Goal: Task Accomplishment & Management: Use online tool/utility

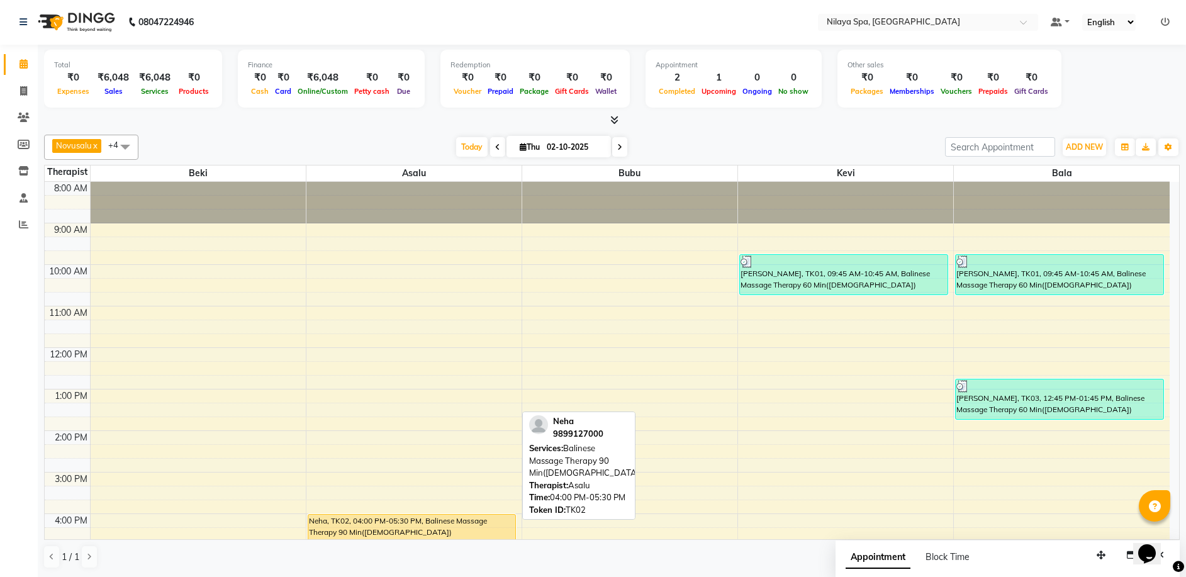
scroll to position [126, 0]
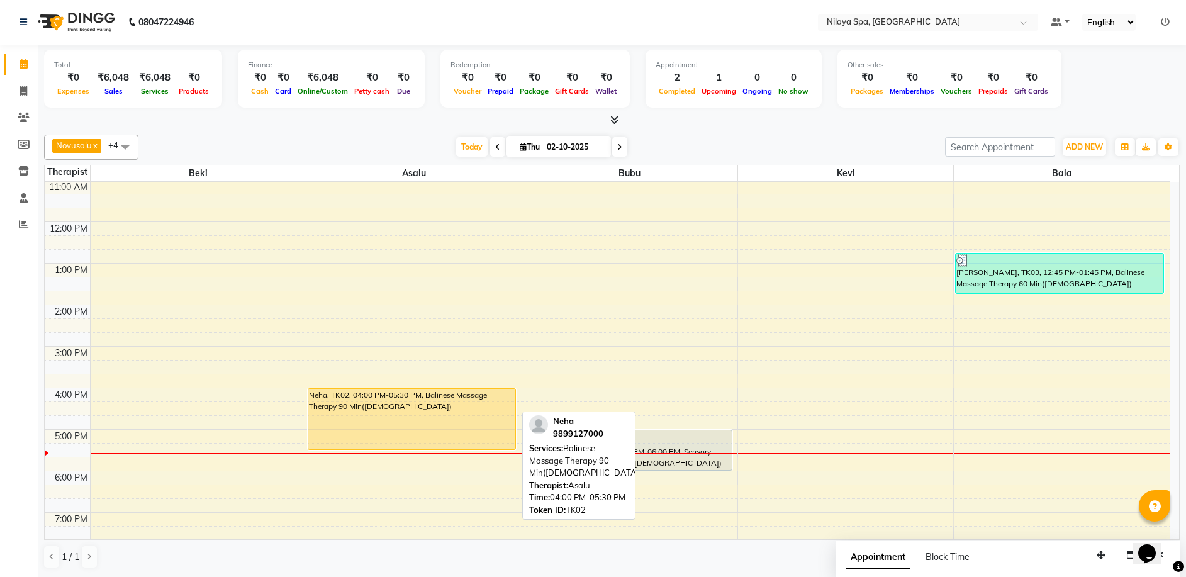
click at [498, 419] on div "Neha, TK02, 04:00 PM-05:30 PM, Balinese Massage Therapy 90 Min([DEMOGRAPHIC_DAT…" at bounding box center [412, 419] width 208 height 60
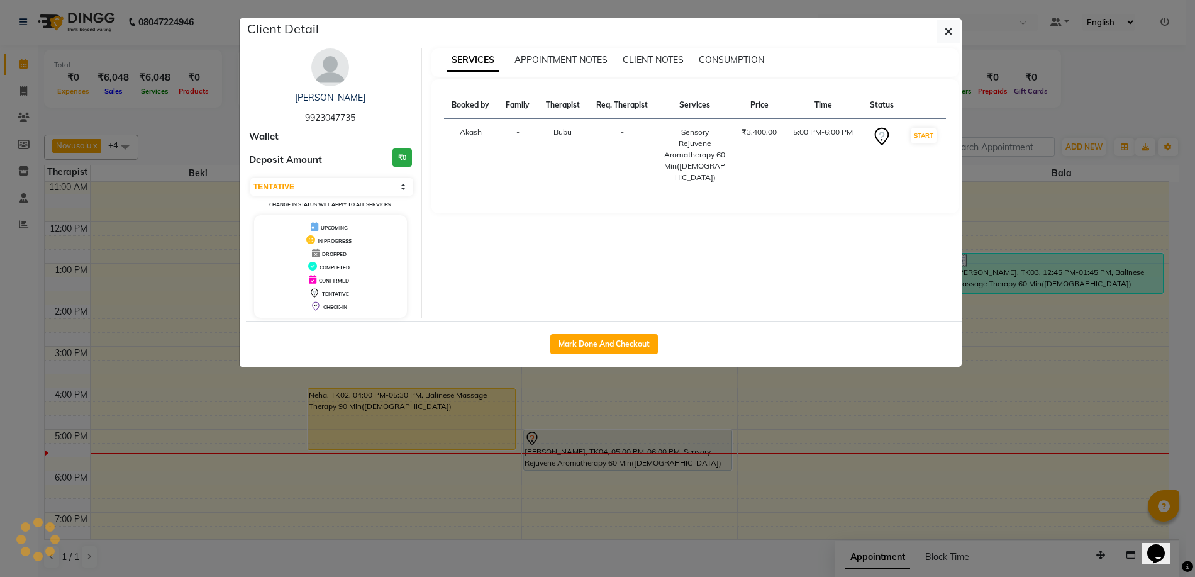
select select "1"
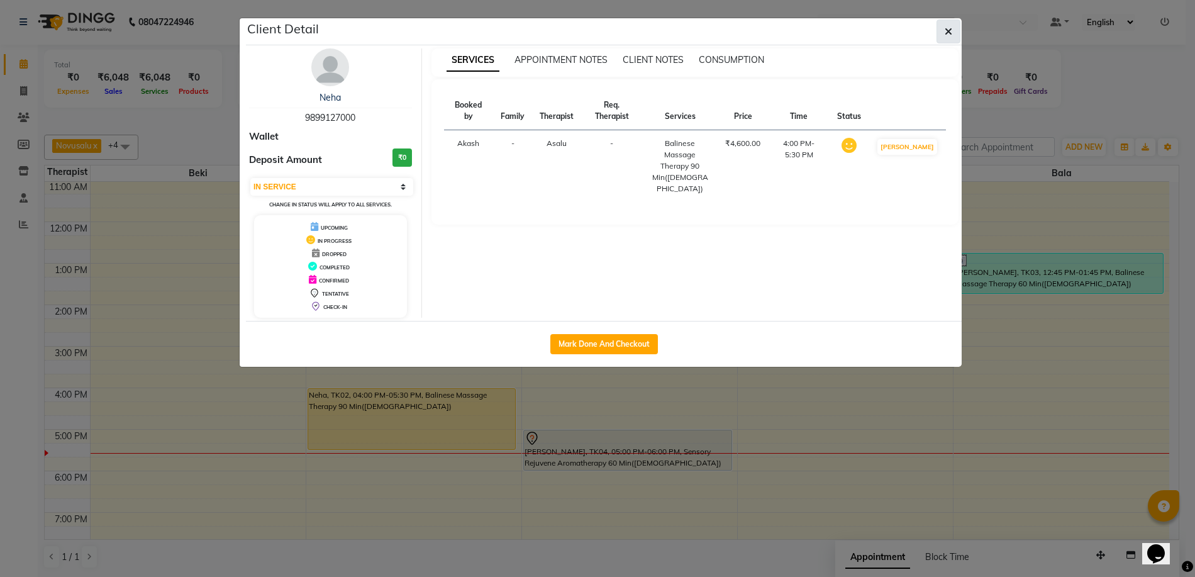
click at [951, 33] on icon "button" at bounding box center [949, 31] width 8 height 10
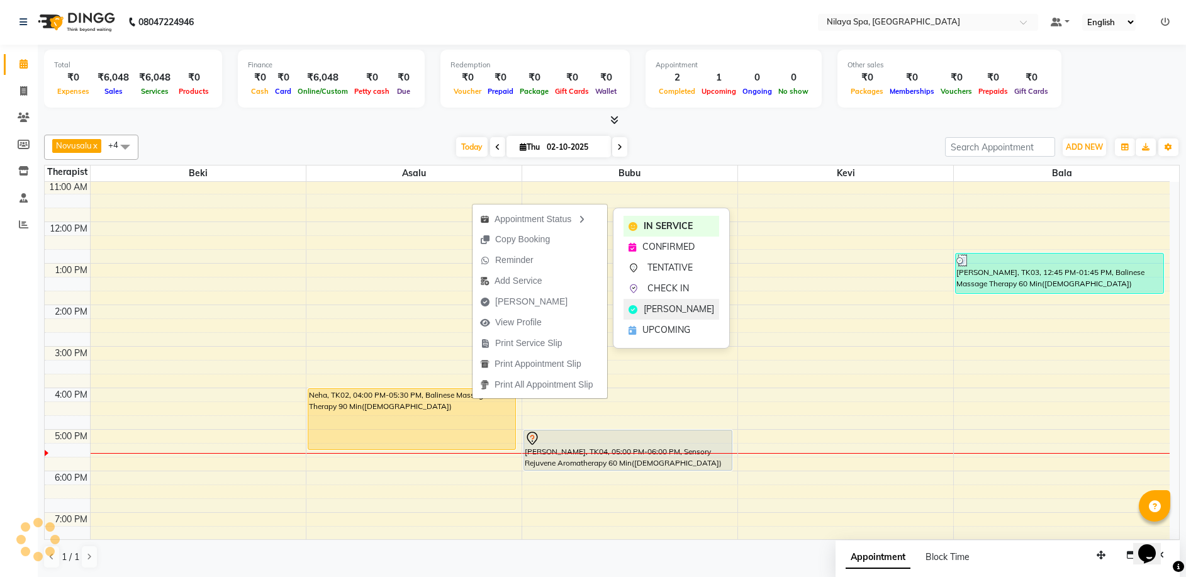
click at [672, 306] on span "[PERSON_NAME]" at bounding box center [679, 309] width 70 height 13
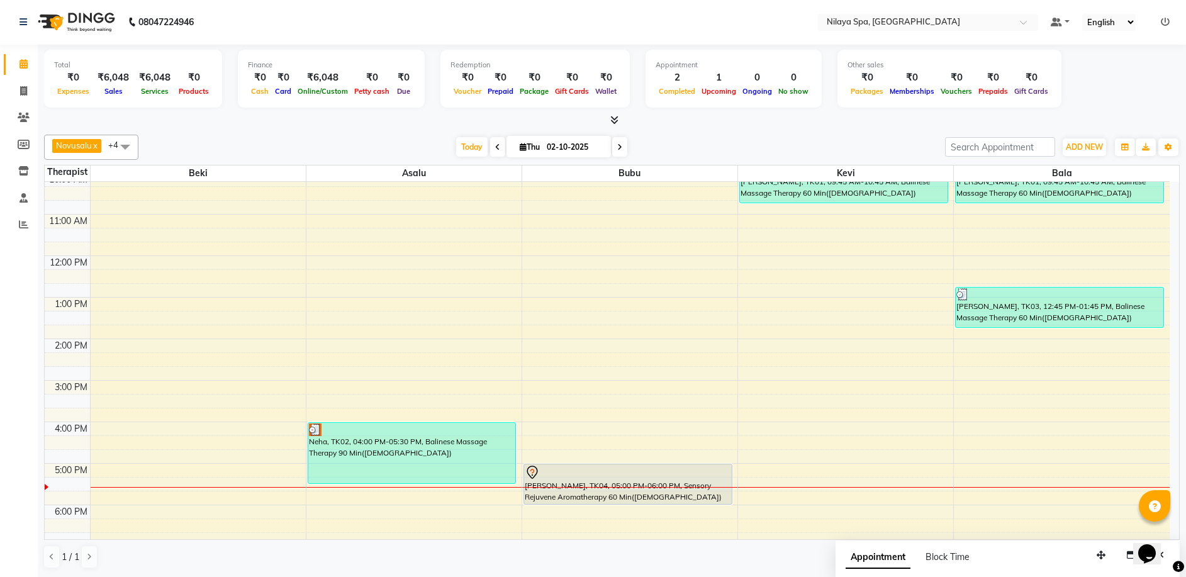
scroll to position [63, 0]
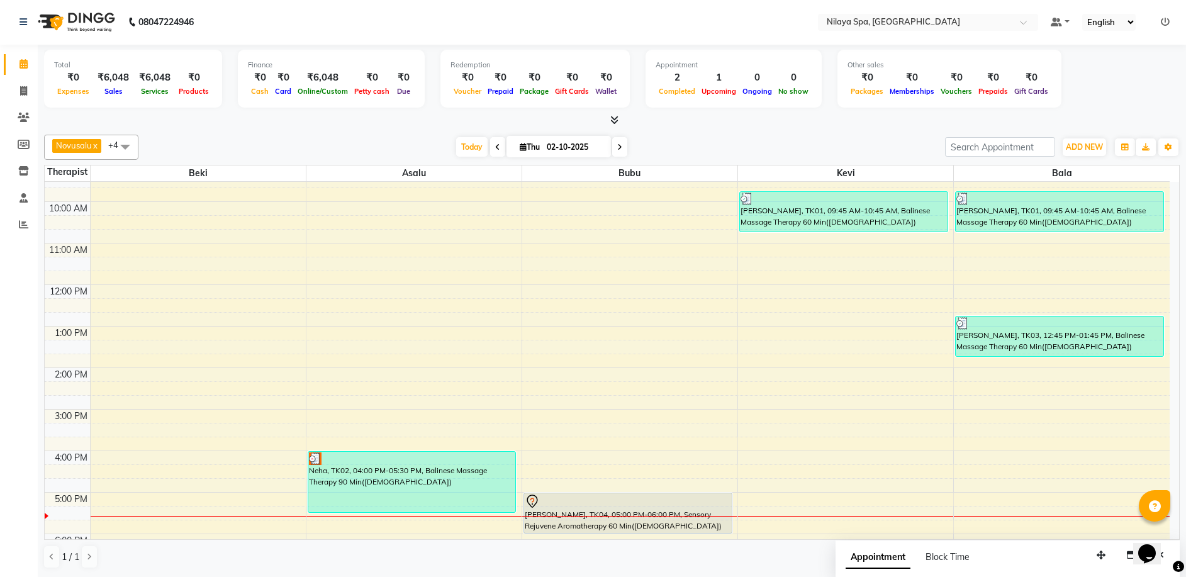
click at [495, 148] on icon at bounding box center [497, 147] width 5 height 8
type input "01-10-2025"
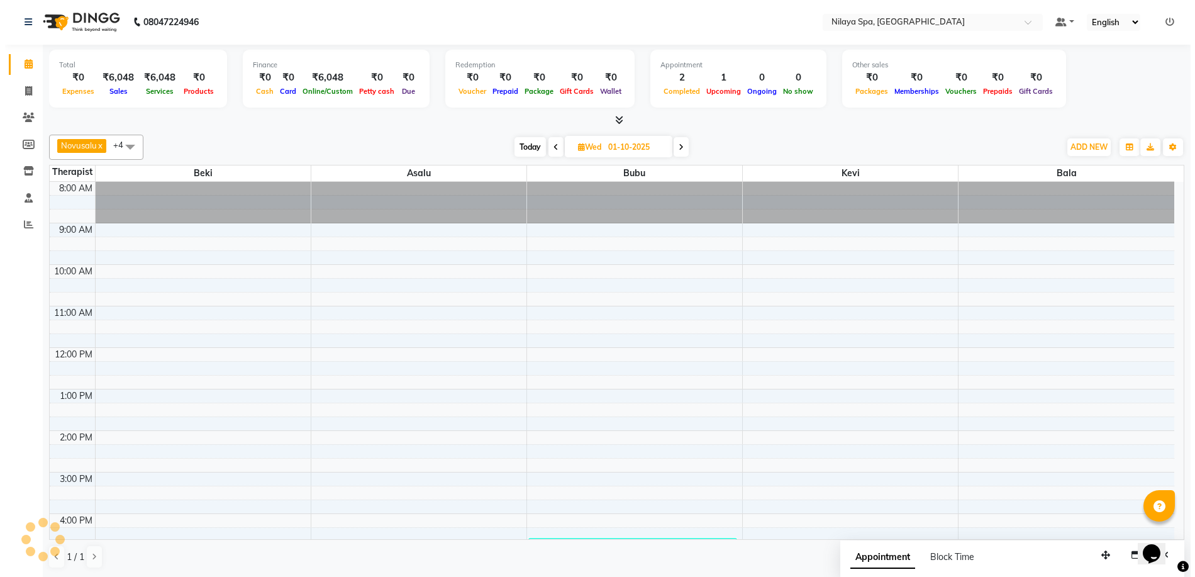
scroll to position [306, 0]
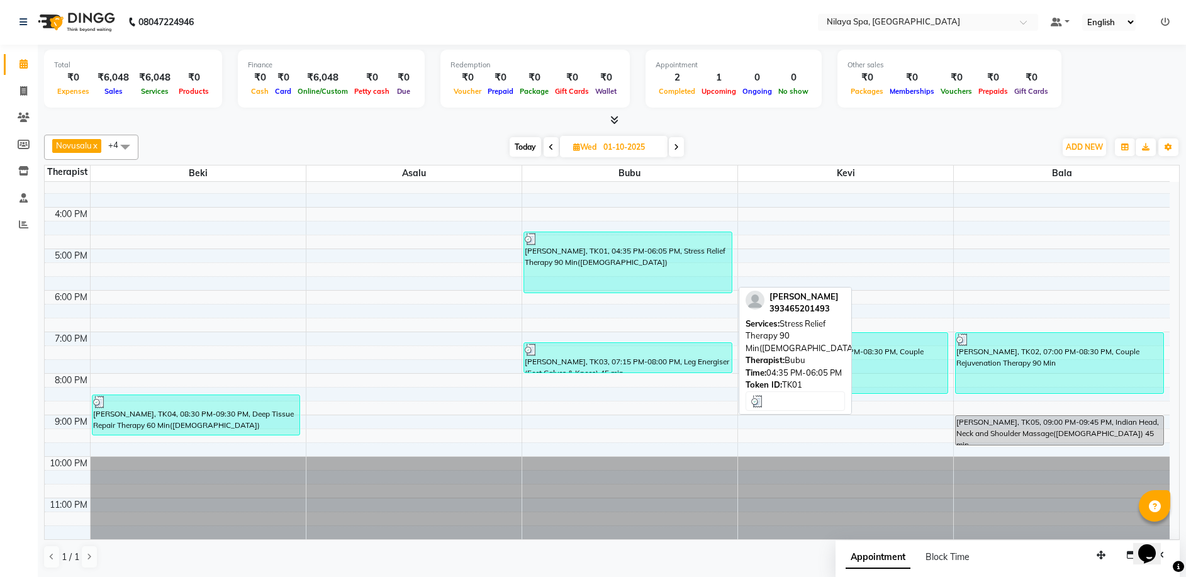
click at [691, 263] on div "[PERSON_NAME], TK01, 04:35 PM-06:05 PM, Stress Relief Therapy 90 Min([DEMOGRAPH…" at bounding box center [628, 262] width 208 height 60
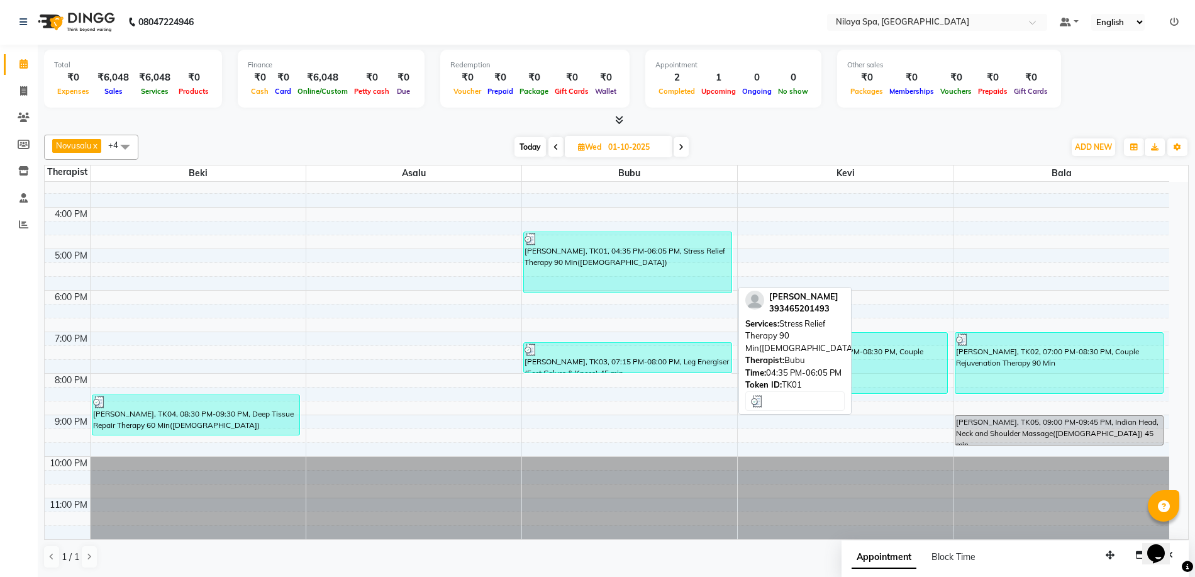
select select "3"
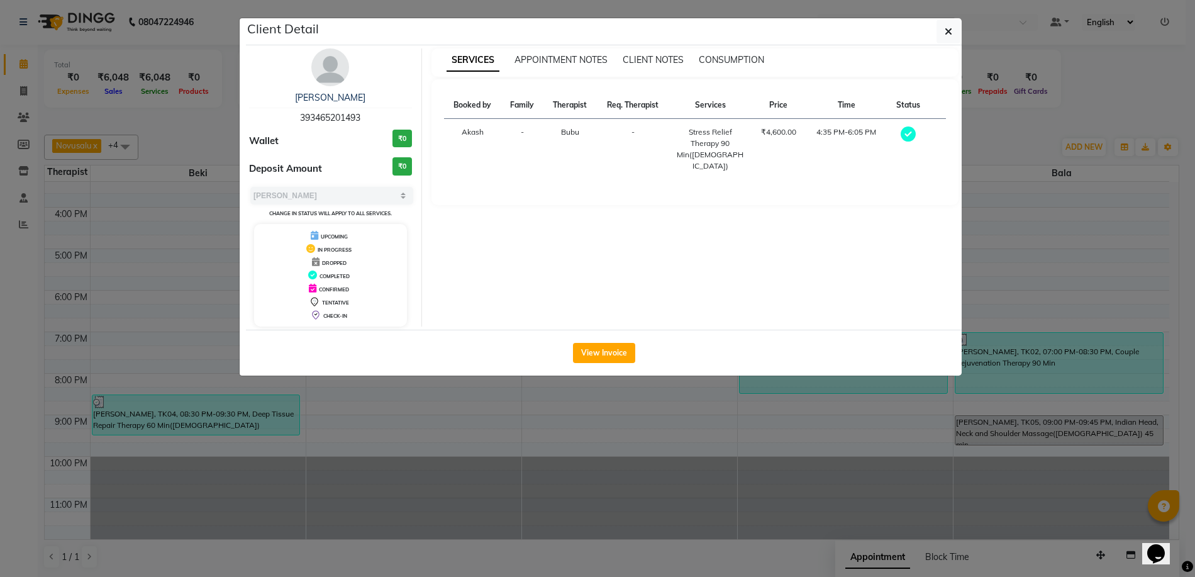
drag, startPoint x: 618, startPoint y: 348, endPoint x: 618, endPoint y: 340, distance: 8.2
click at [618, 344] on button "View Invoice" at bounding box center [604, 353] width 62 height 20
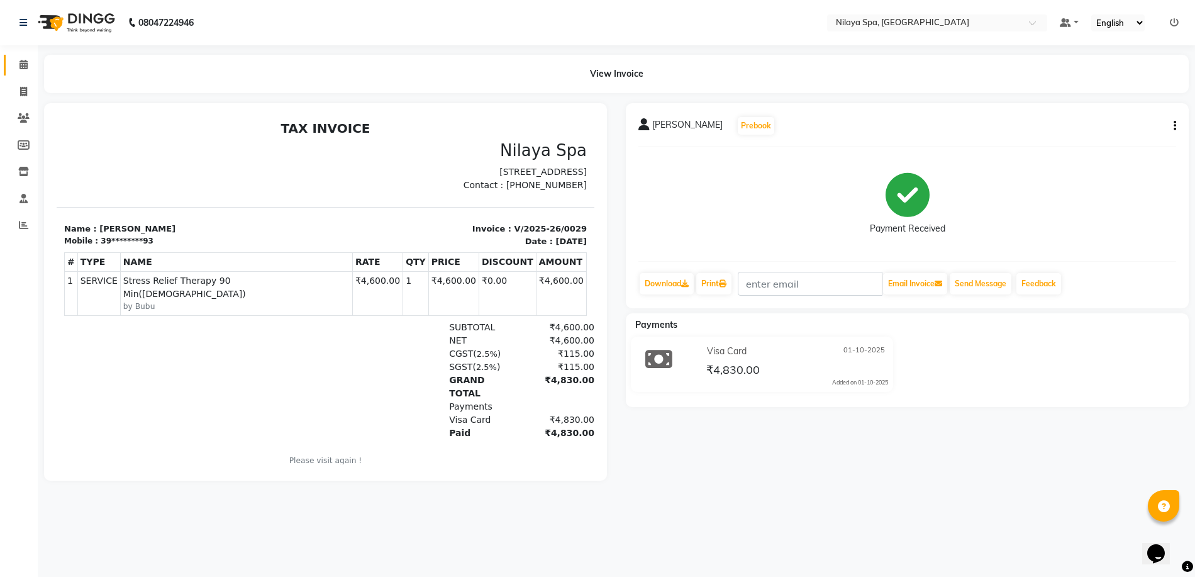
click at [27, 69] on span at bounding box center [24, 65] width 22 height 14
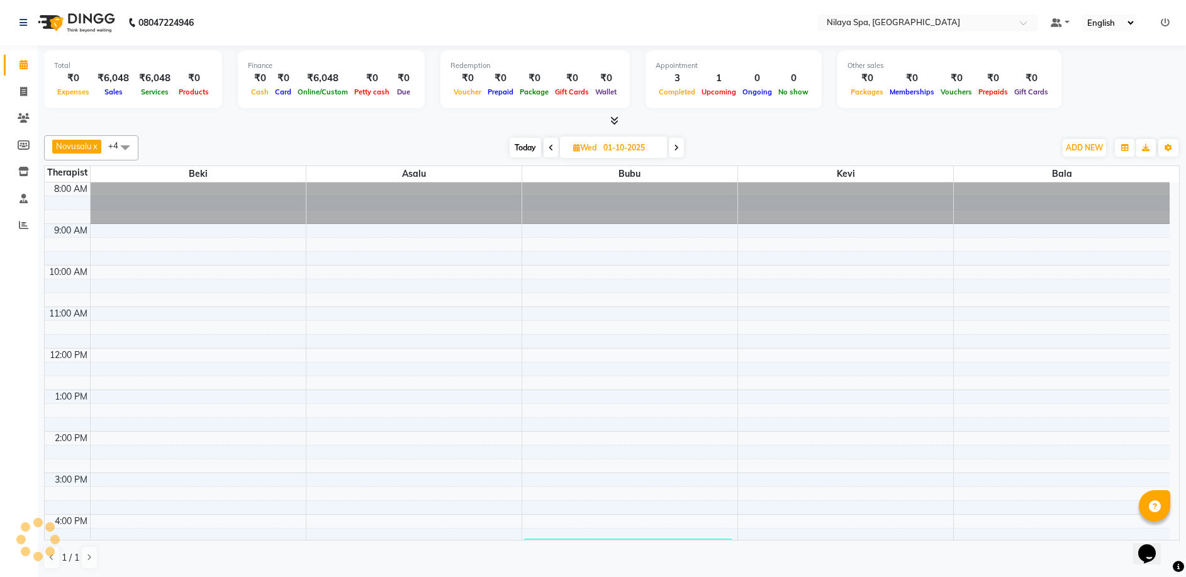
scroll to position [282, 0]
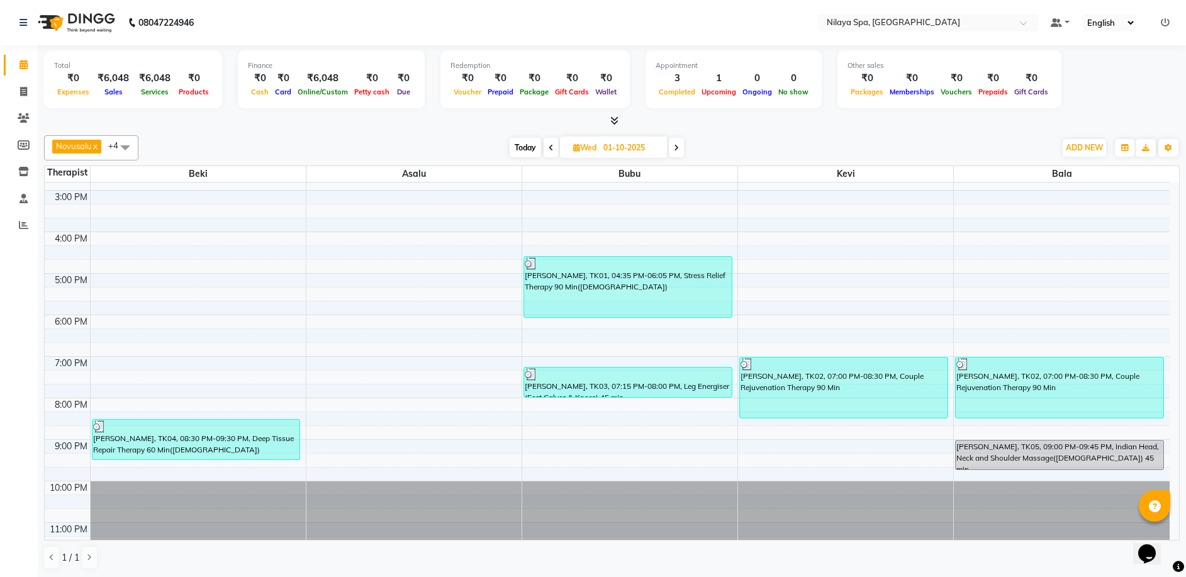
click at [675, 150] on icon at bounding box center [676, 148] width 5 height 8
type input "02-10-2025"
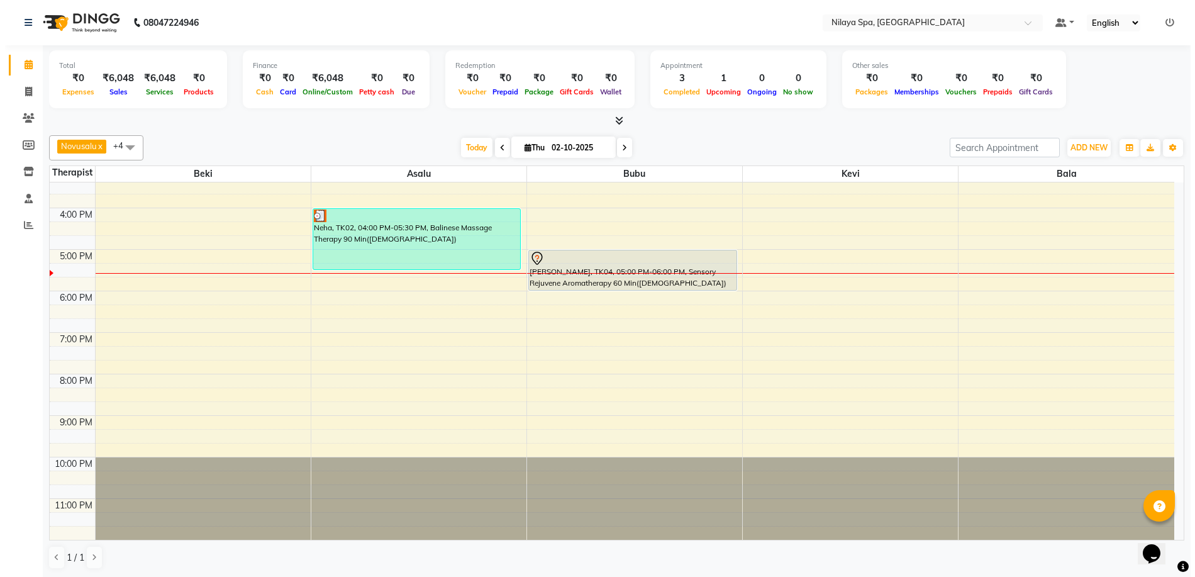
scroll to position [1, 0]
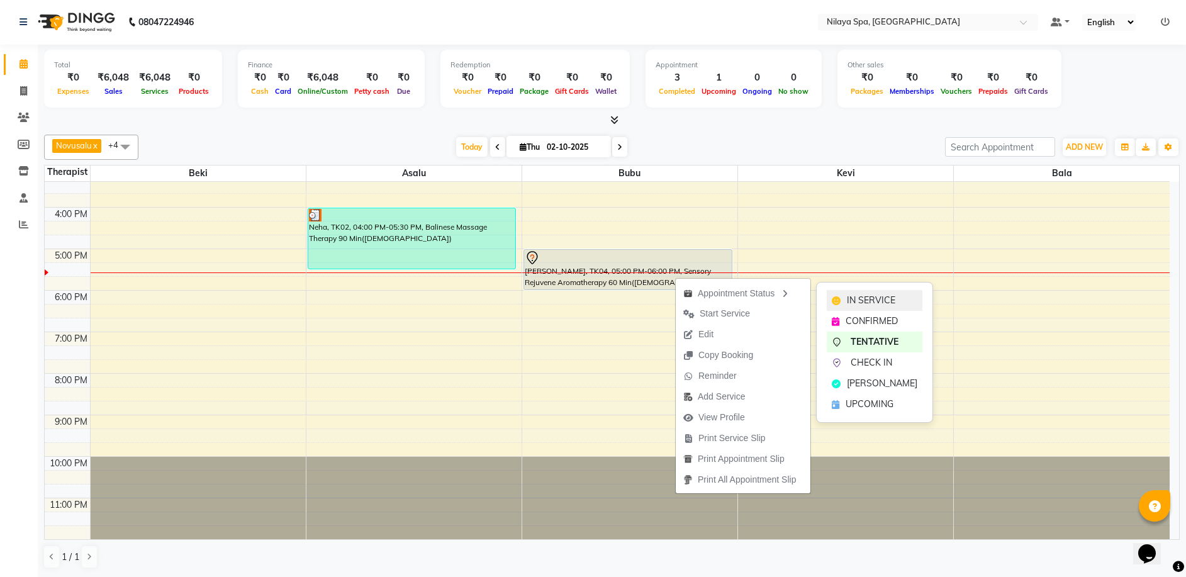
click at [849, 303] on span "IN SERVICE" at bounding box center [871, 300] width 48 height 13
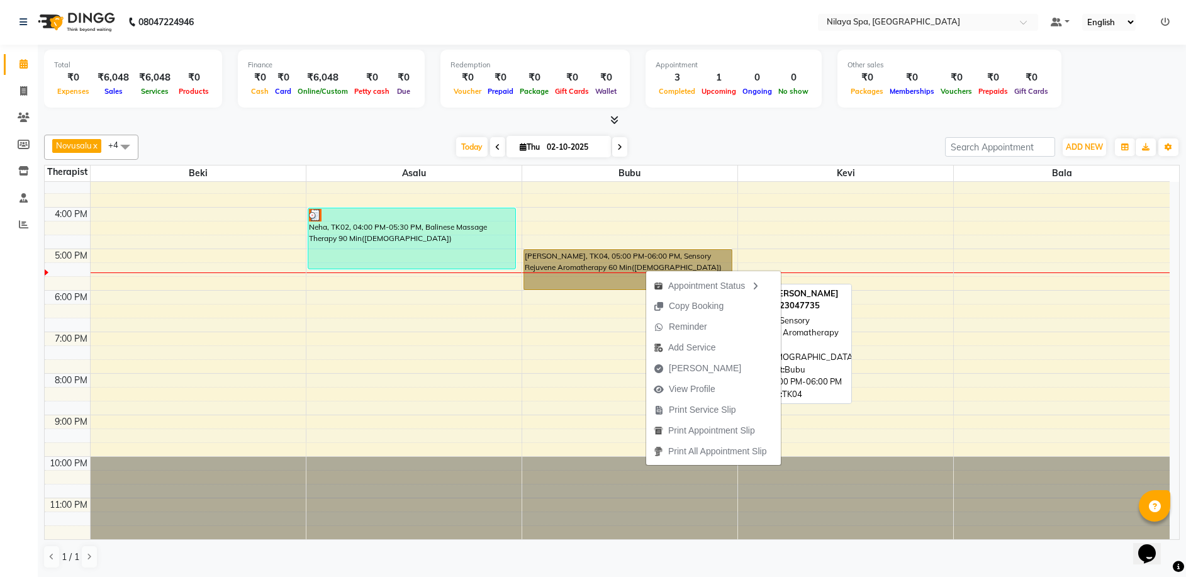
click at [621, 276] on link "[PERSON_NAME], TK04, 05:00 PM-06:00 PM, Sensory Rejuvene Aromatherapy 60 Min([D…" at bounding box center [627, 269] width 209 height 41
select select "1"
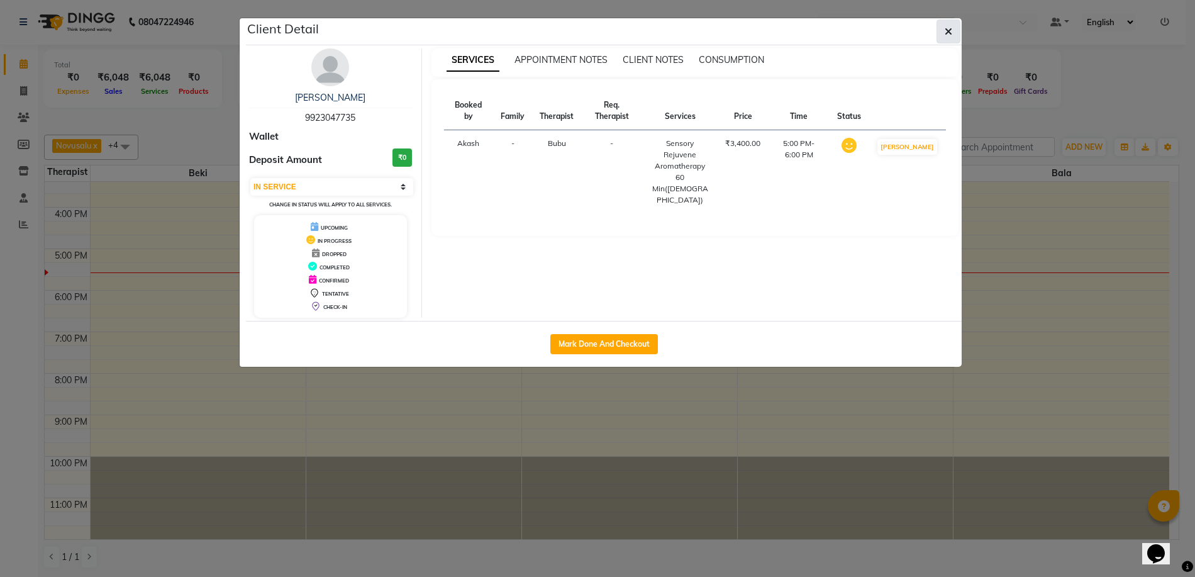
click at [949, 36] on icon "button" at bounding box center [949, 31] width 8 height 10
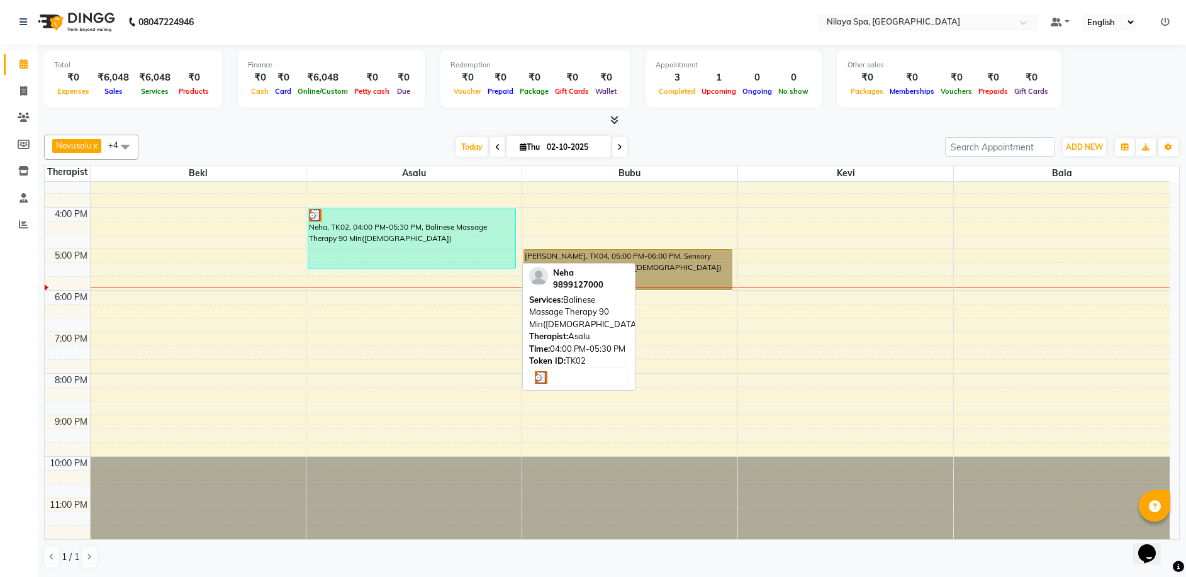
click at [472, 243] on div "Neha, TK02, 04:00 PM-05:30 PM, Balinese Massage Therapy 90 Min([DEMOGRAPHIC_DAT…" at bounding box center [412, 238] width 208 height 60
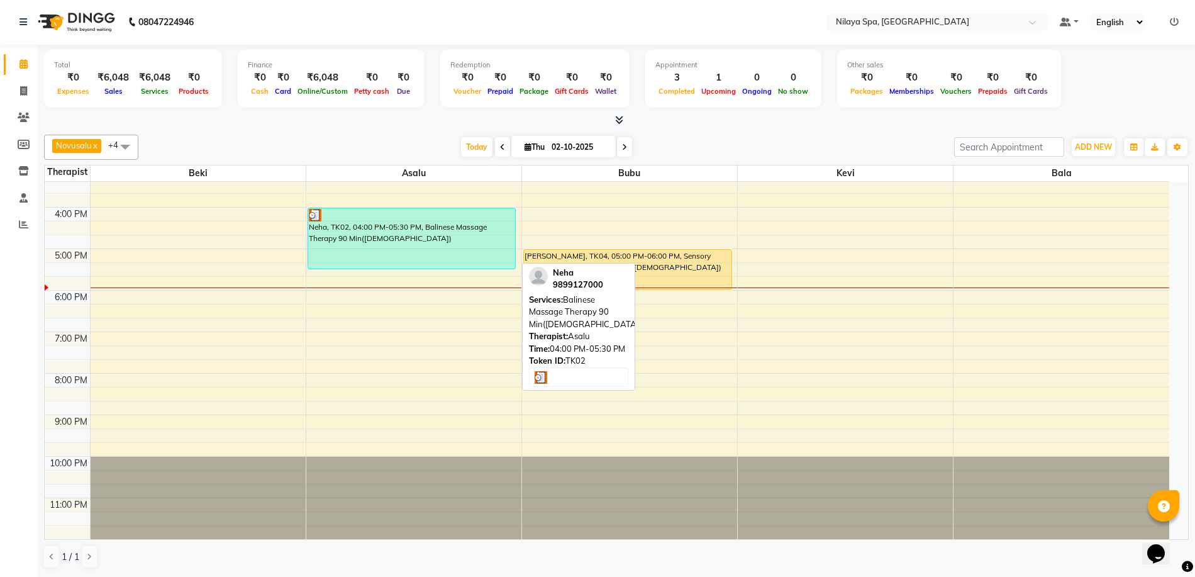
select select "3"
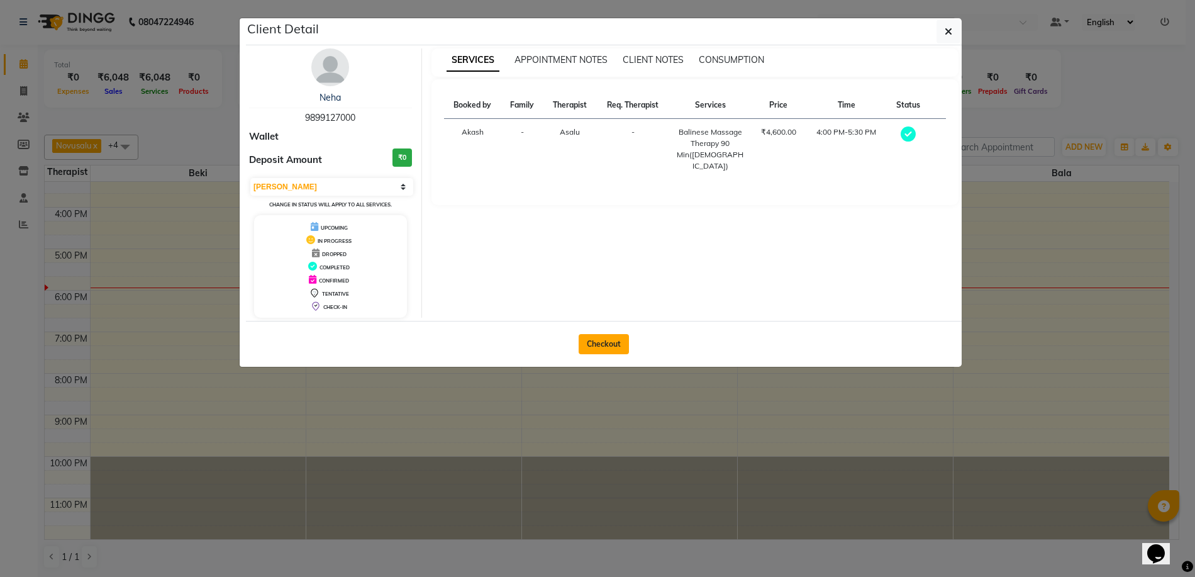
click at [610, 347] on button "Checkout" at bounding box center [604, 344] width 50 height 20
select select "9038"
select select "service"
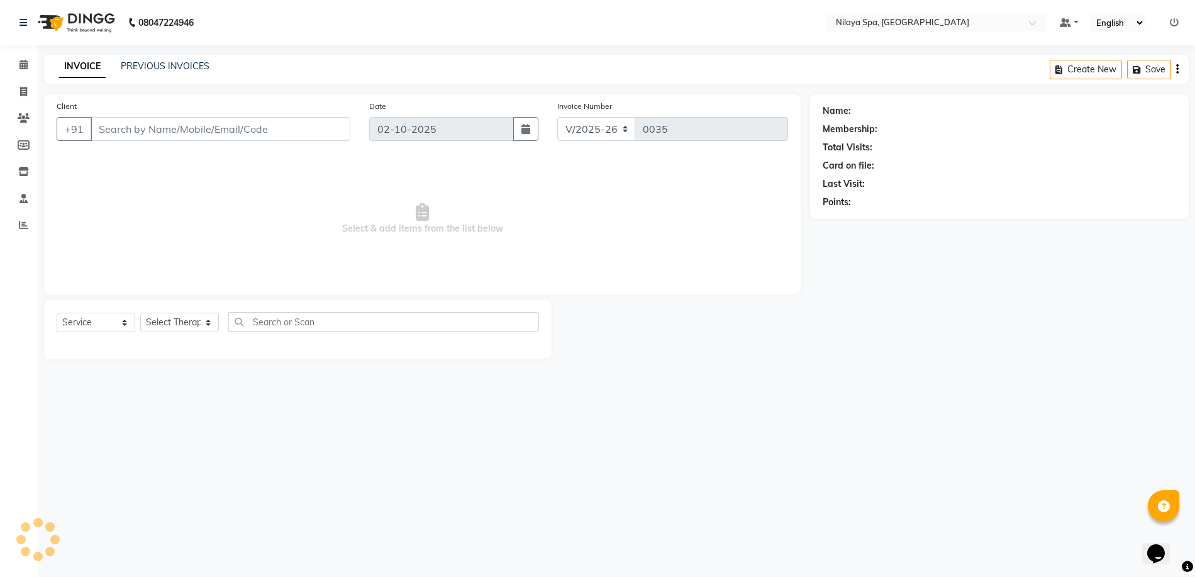
type input "98******00"
select select "92599"
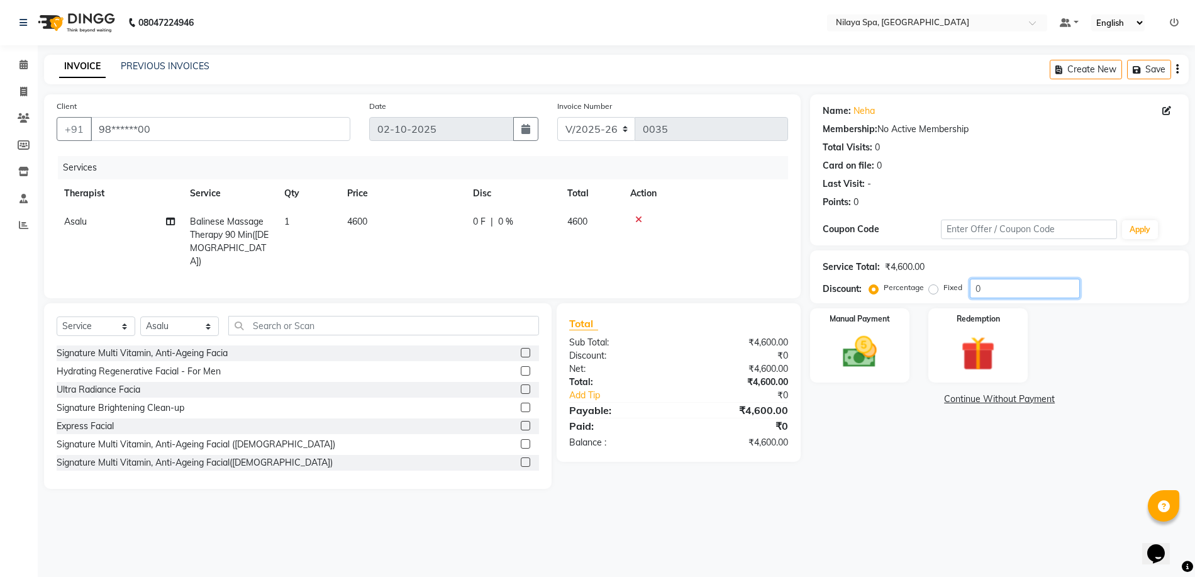
click at [983, 289] on input "0" at bounding box center [1025, 289] width 110 height 20
type input "10.86"
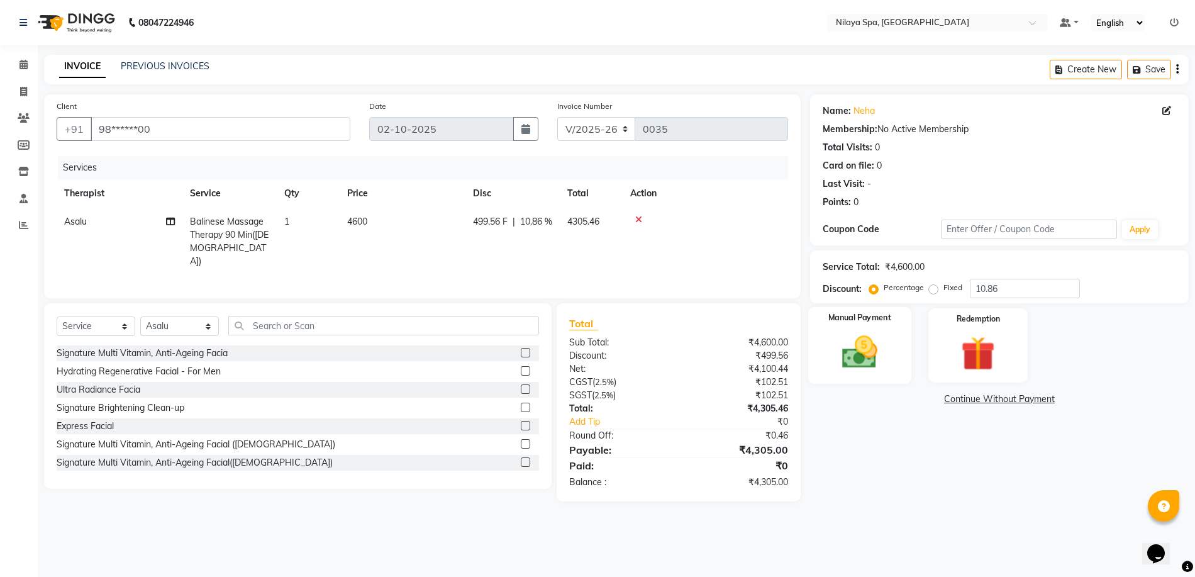
click at [864, 357] on img at bounding box center [860, 352] width 58 height 41
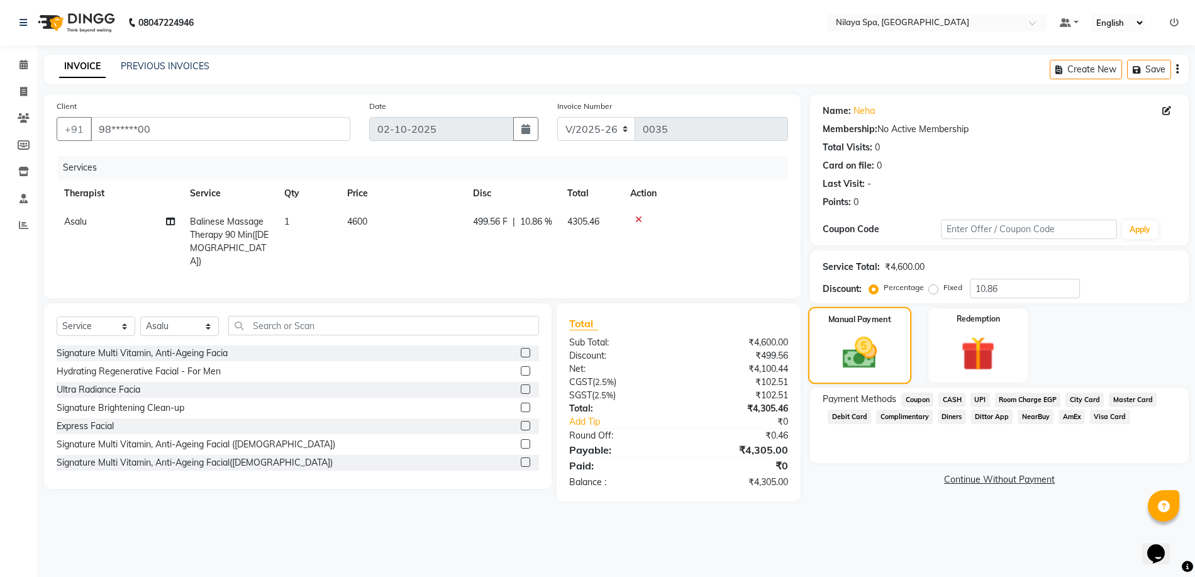
click at [855, 347] on img at bounding box center [860, 353] width 56 height 40
click at [1019, 398] on span "Room Charge EGP" at bounding box center [1028, 400] width 66 height 14
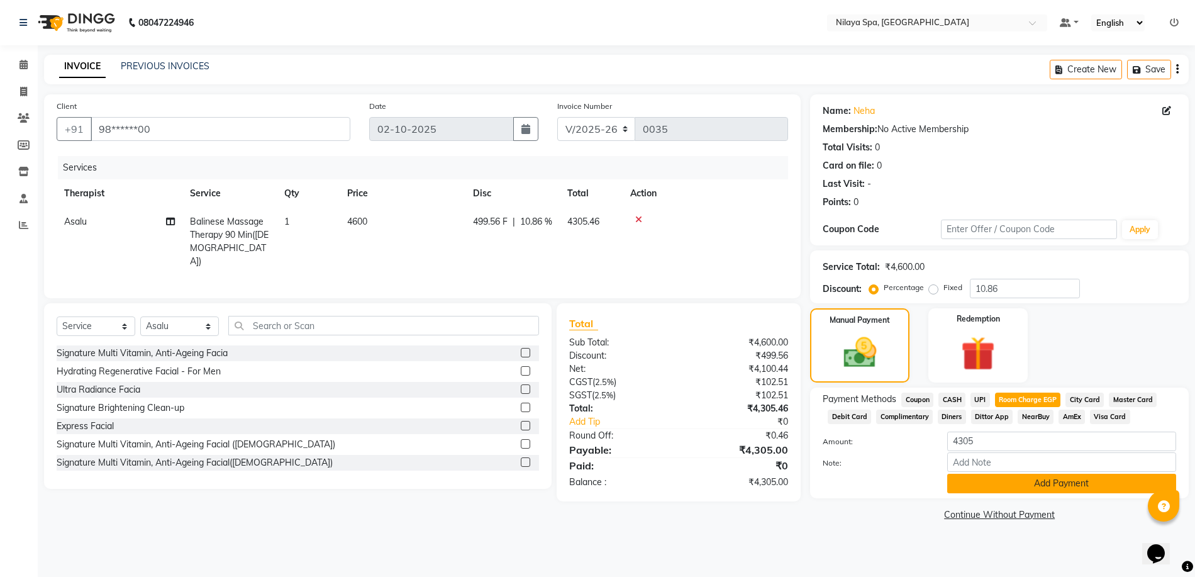
click at [997, 485] on button "Add Payment" at bounding box center [1061, 484] width 229 height 20
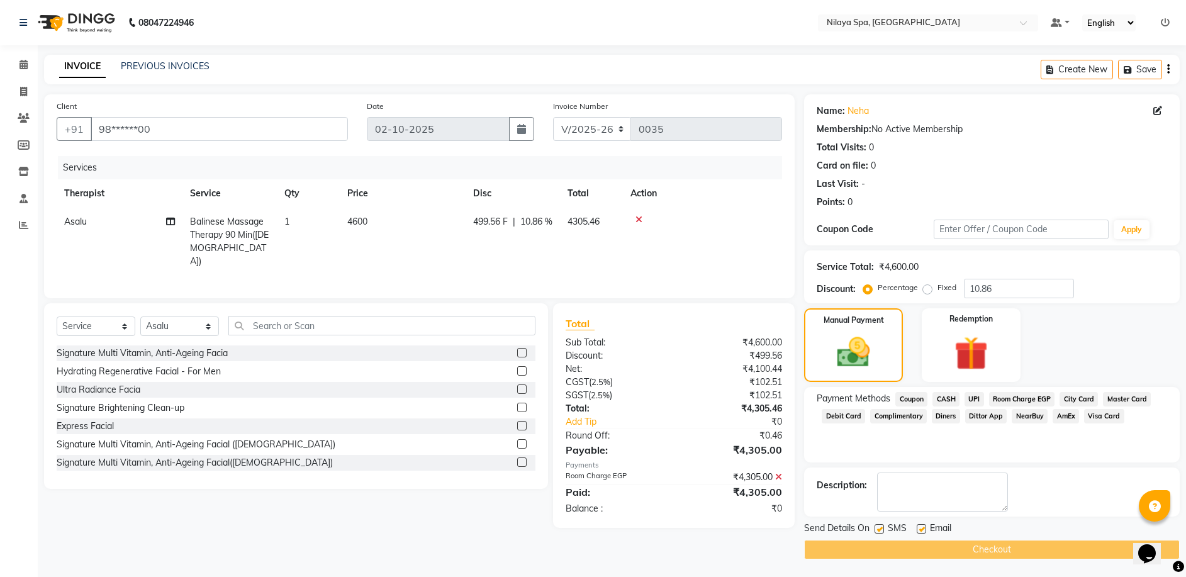
click at [1000, 398] on span "Room Charge EGP" at bounding box center [1022, 399] width 66 height 14
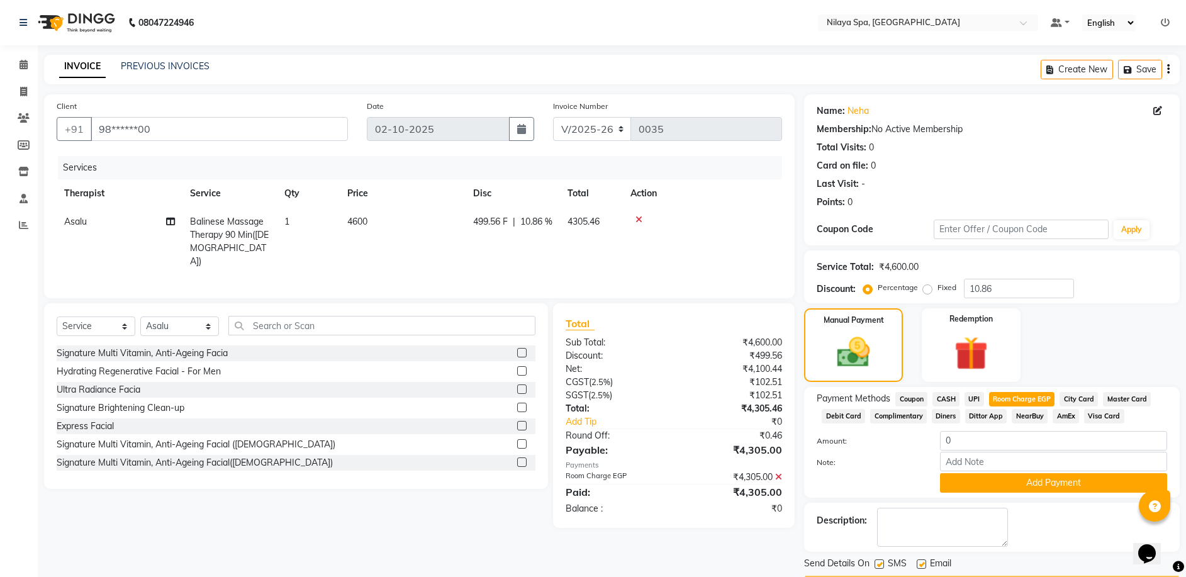
scroll to position [36, 0]
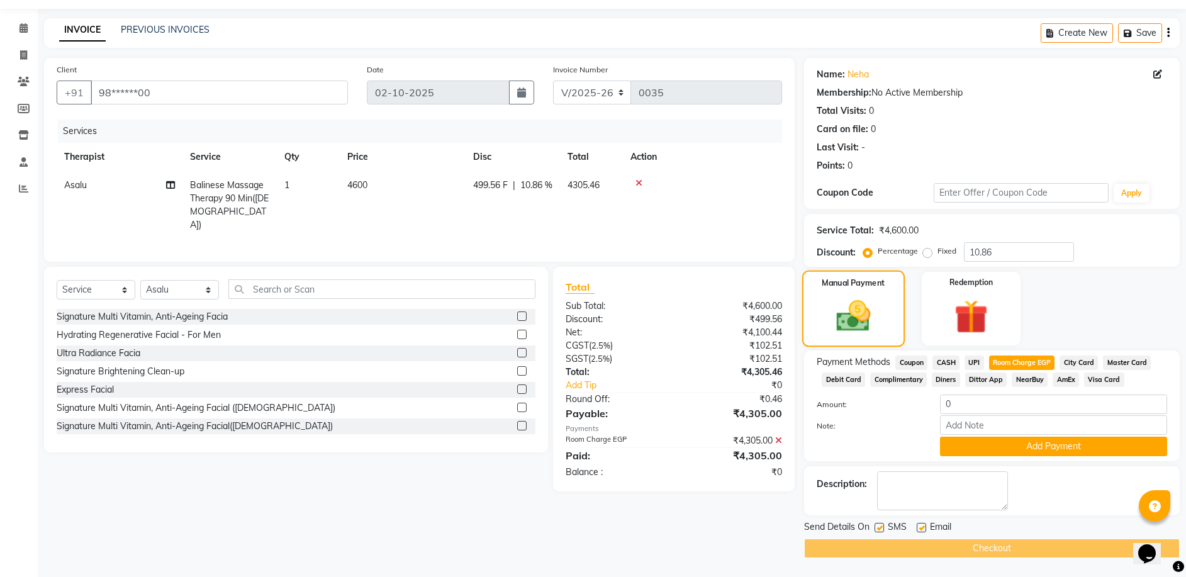
click at [854, 303] on img at bounding box center [853, 315] width 55 height 39
click at [968, 404] on input "0" at bounding box center [1053, 404] width 227 height 20
type input "4305"
click at [1031, 450] on button "Add Payment" at bounding box center [1053, 447] width 227 height 20
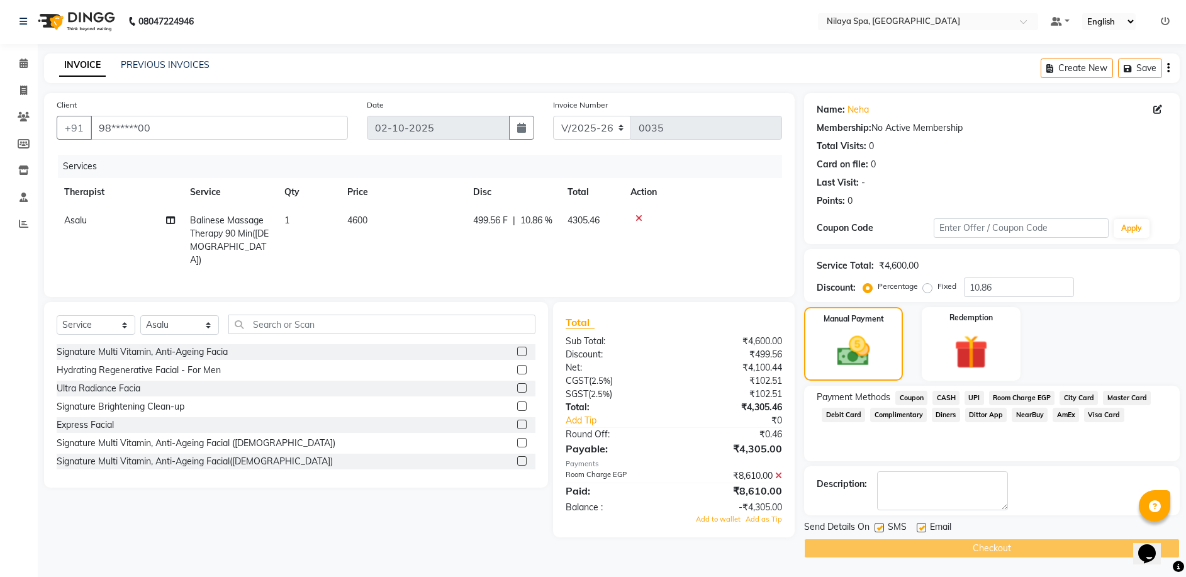
scroll to position [1, 0]
click at [779, 471] on icon at bounding box center [778, 475] width 7 height 9
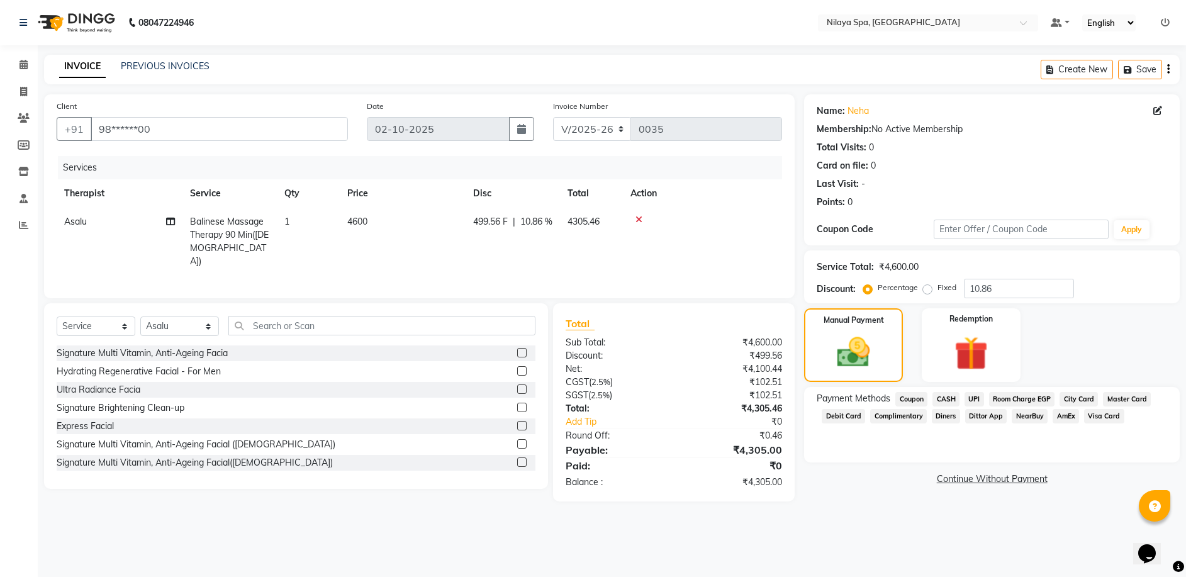
scroll to position [0, 0]
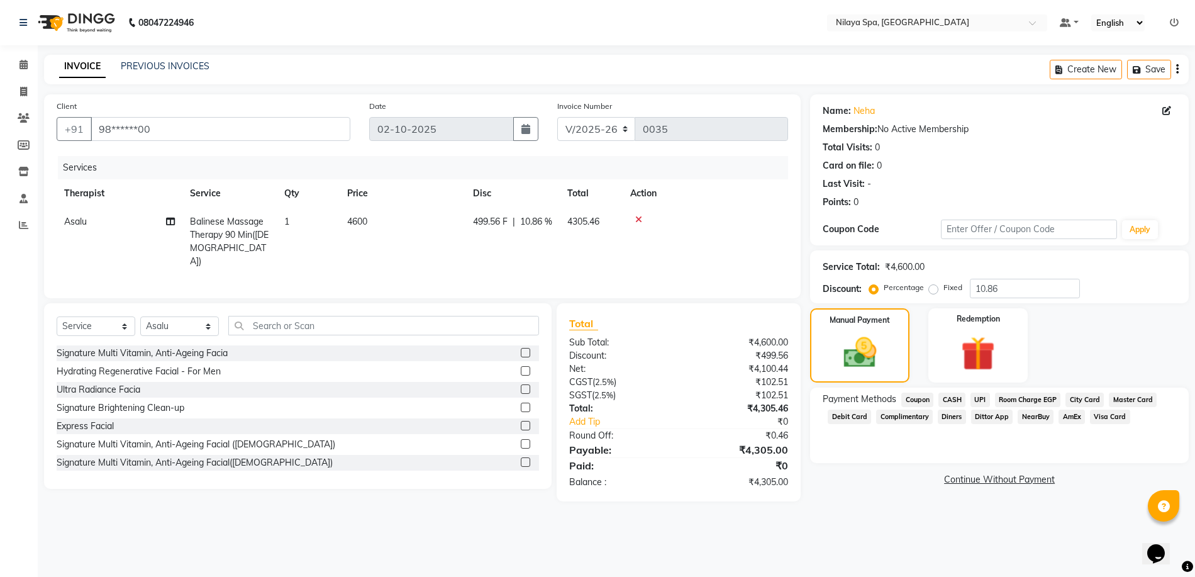
click at [1009, 399] on span "Room Charge EGP" at bounding box center [1028, 400] width 66 height 14
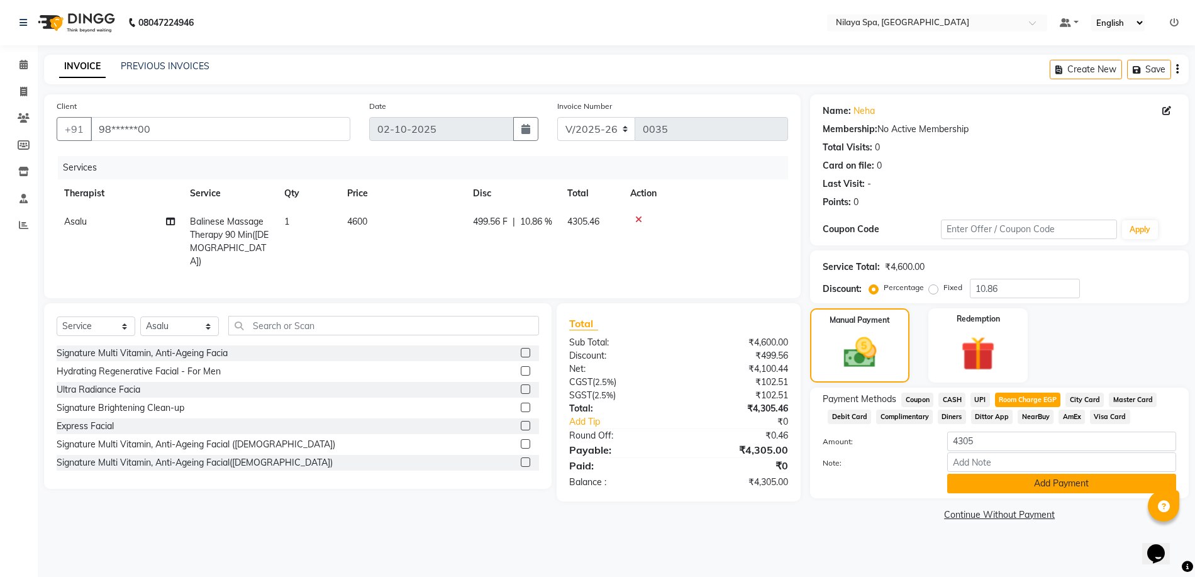
click at [979, 488] on button "Add Payment" at bounding box center [1061, 484] width 229 height 20
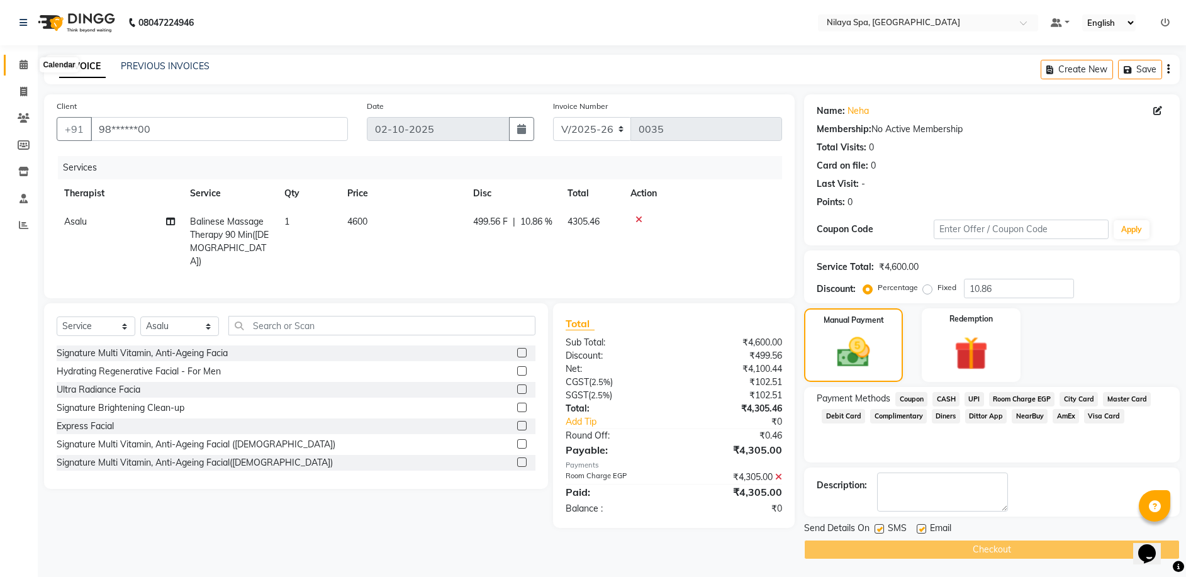
click at [25, 65] on icon at bounding box center [24, 64] width 8 height 9
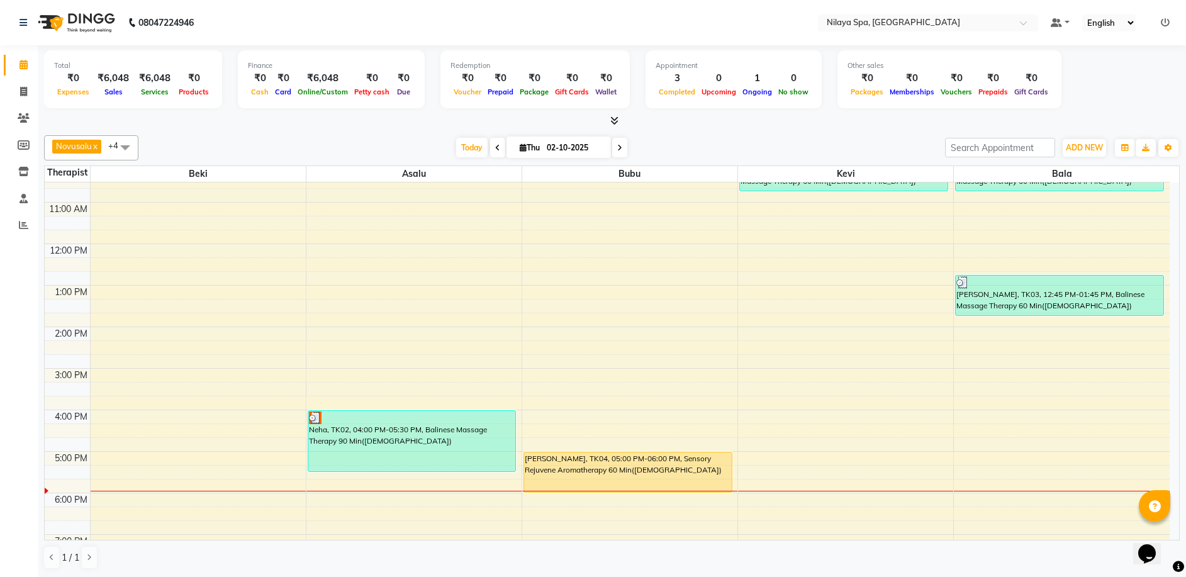
scroll to position [126, 0]
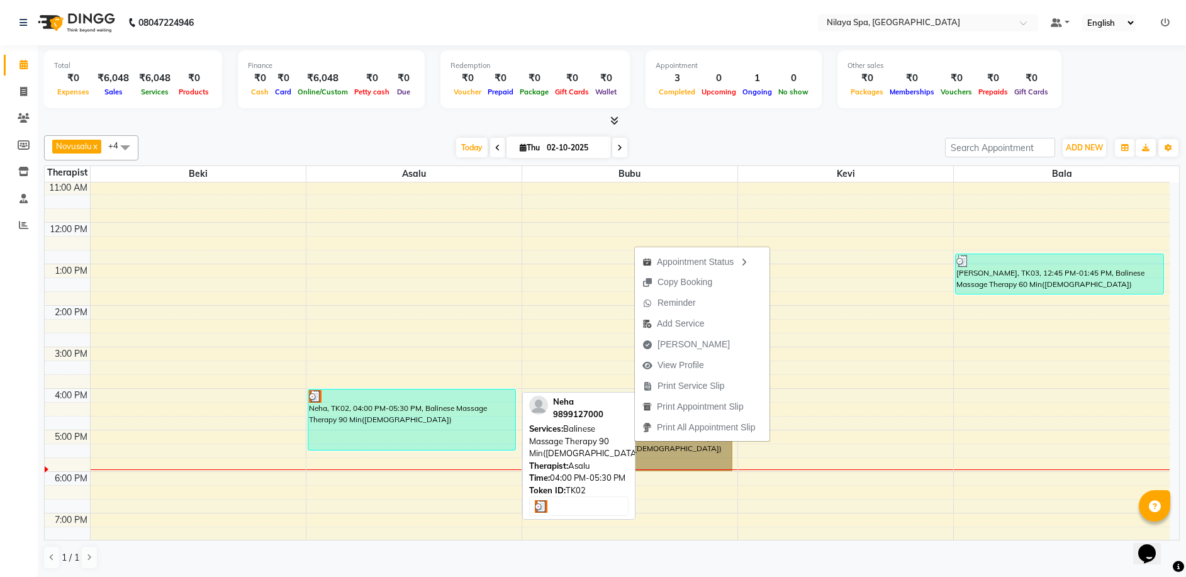
click at [434, 428] on div "Neha, TK02, 04:00 PM-05:30 PM, Balinese Massage Therapy 90 Min([DEMOGRAPHIC_DAT…" at bounding box center [412, 419] width 208 height 60
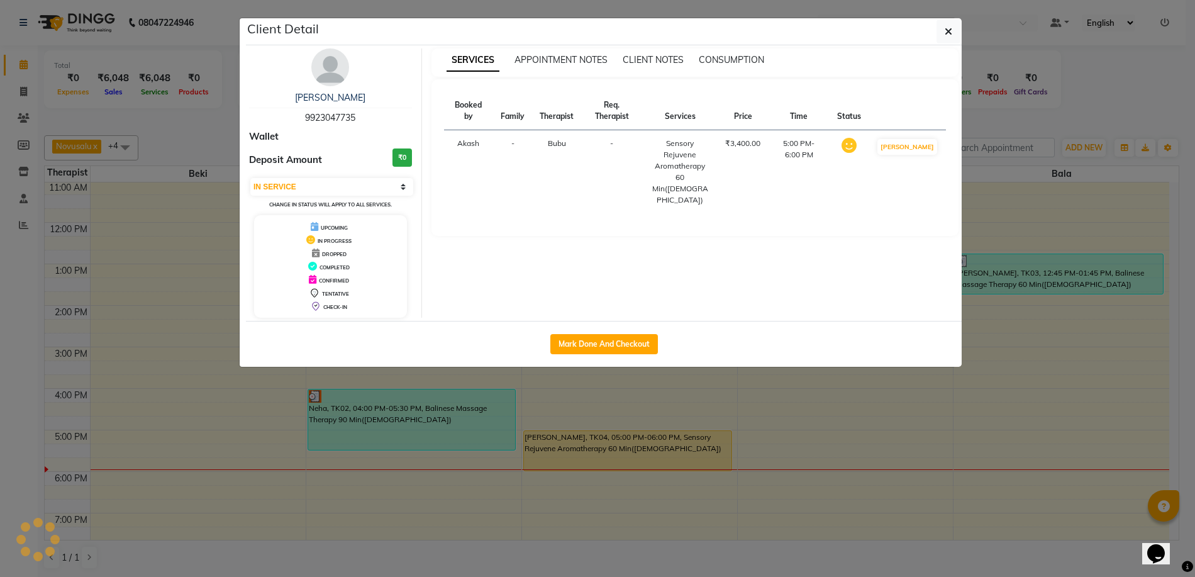
select select "3"
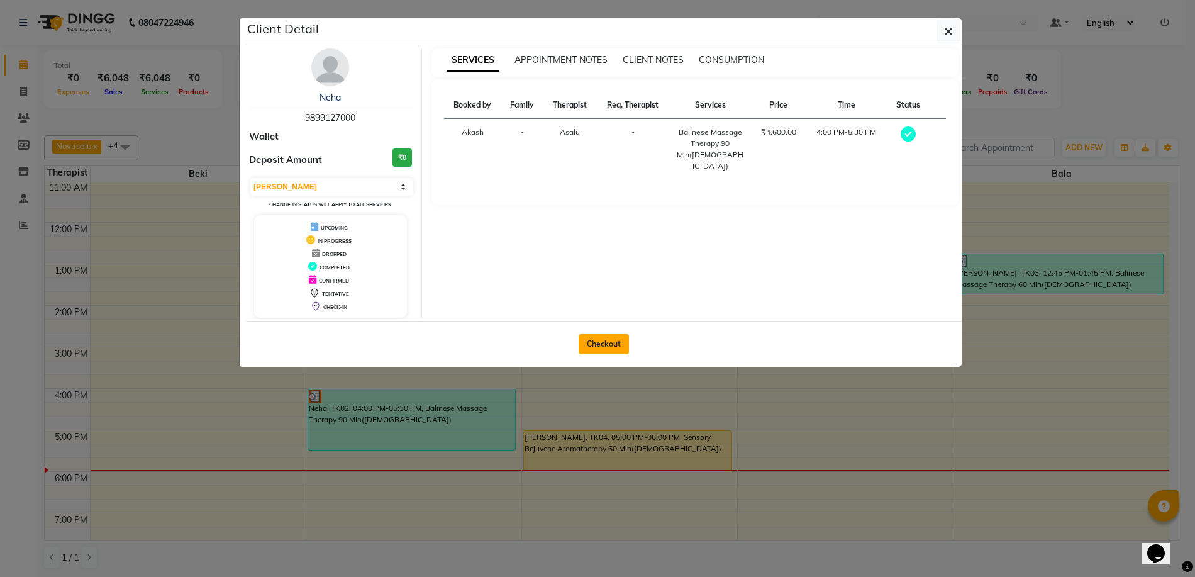
click at [608, 347] on button "Checkout" at bounding box center [604, 344] width 50 height 20
select select "service"
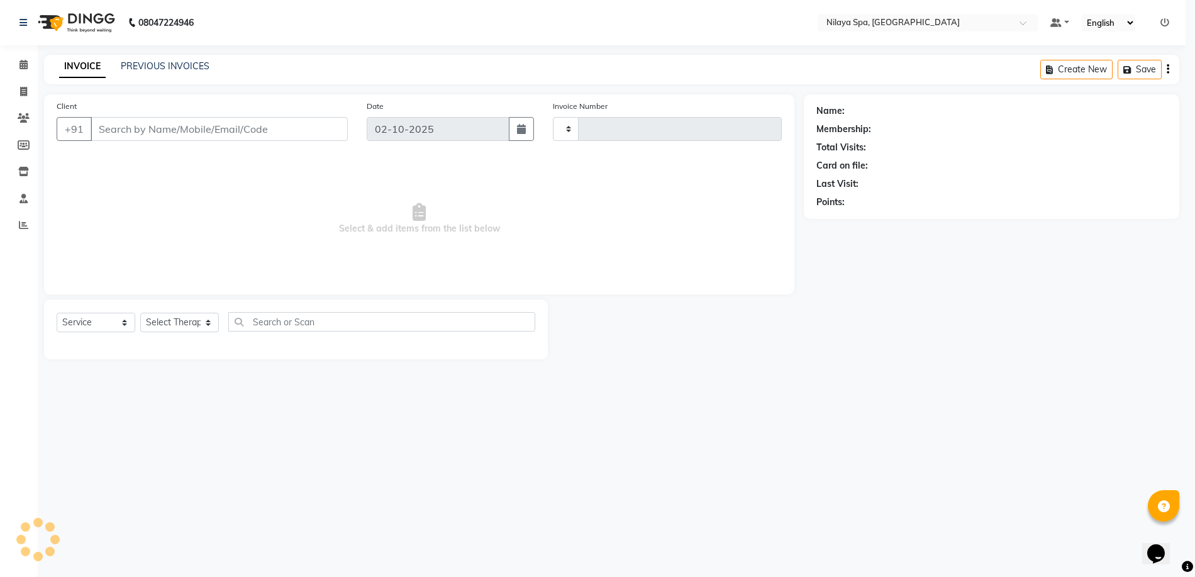
type input "0035"
select select "9038"
type input "98******00"
select select "92599"
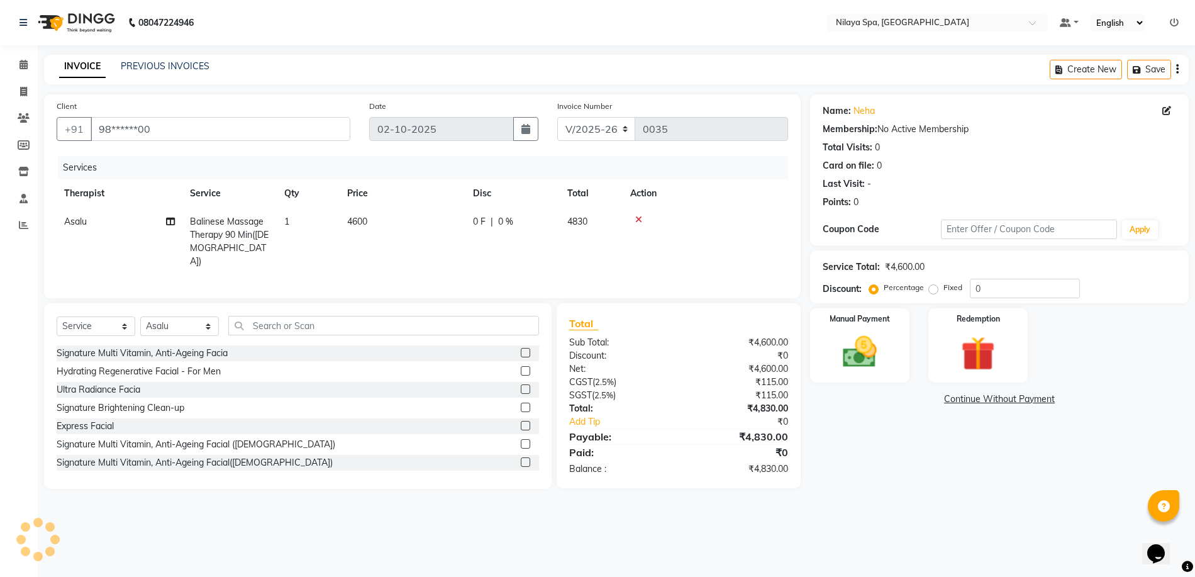
click at [508, 220] on span "0 %" at bounding box center [505, 221] width 15 height 13
select select "92599"
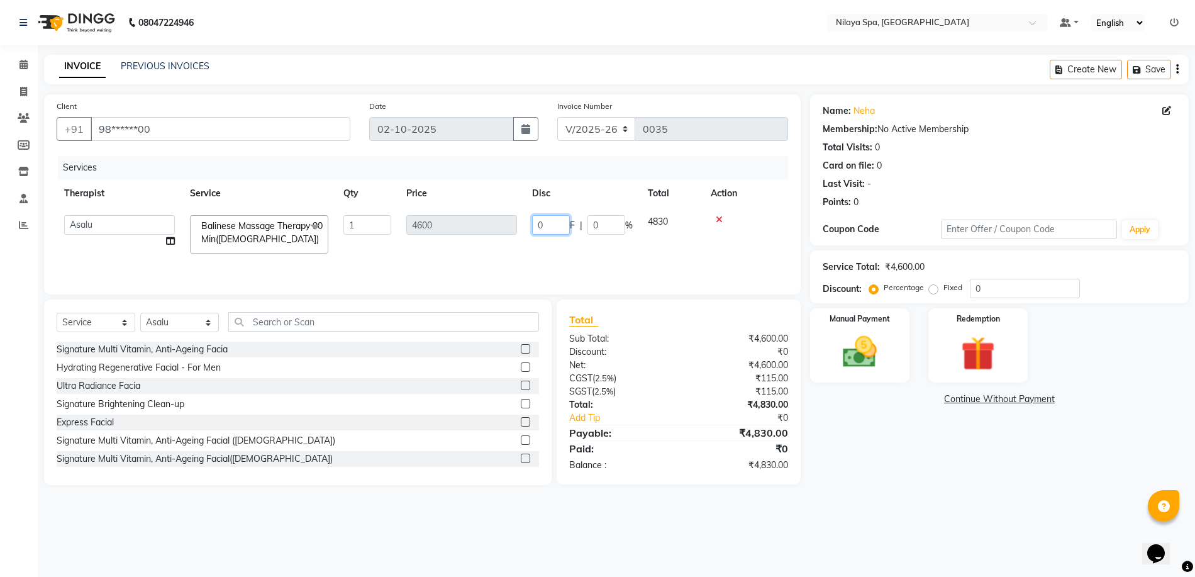
click at [546, 224] on input "0" at bounding box center [551, 225] width 38 height 20
type input "10.88"
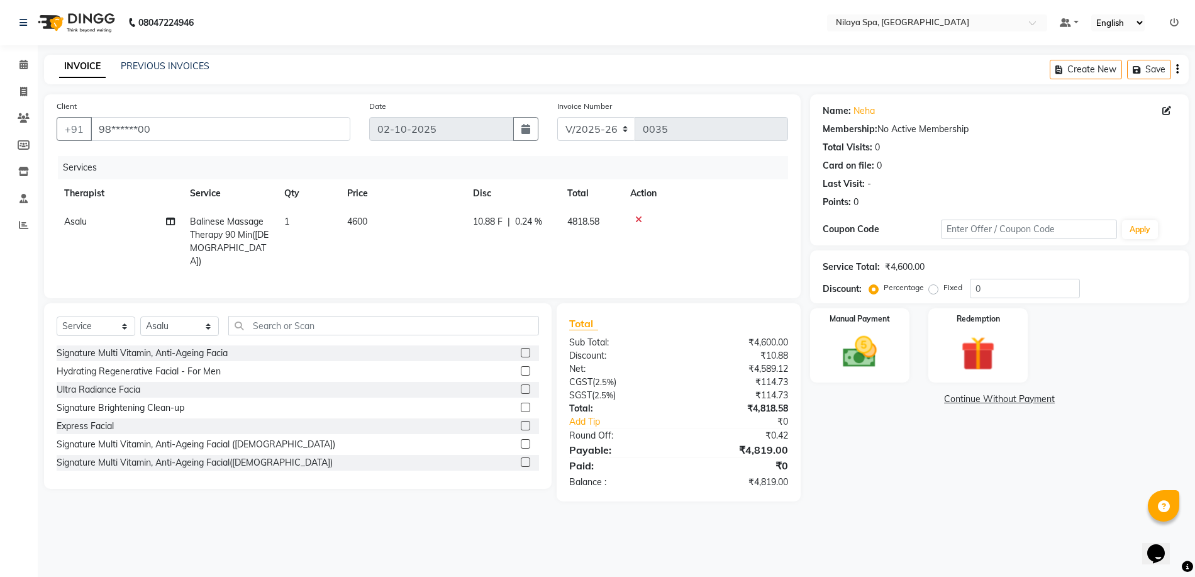
click at [664, 250] on tr "Asalu Balinese Massage Therapy 90 Min([DEMOGRAPHIC_DATA]) 1 4600 10.88 F | 0.24…" at bounding box center [423, 242] width 732 height 68
click at [508, 219] on div "10.88 F | 0.24 %" at bounding box center [512, 221] width 79 height 13
select select "92599"
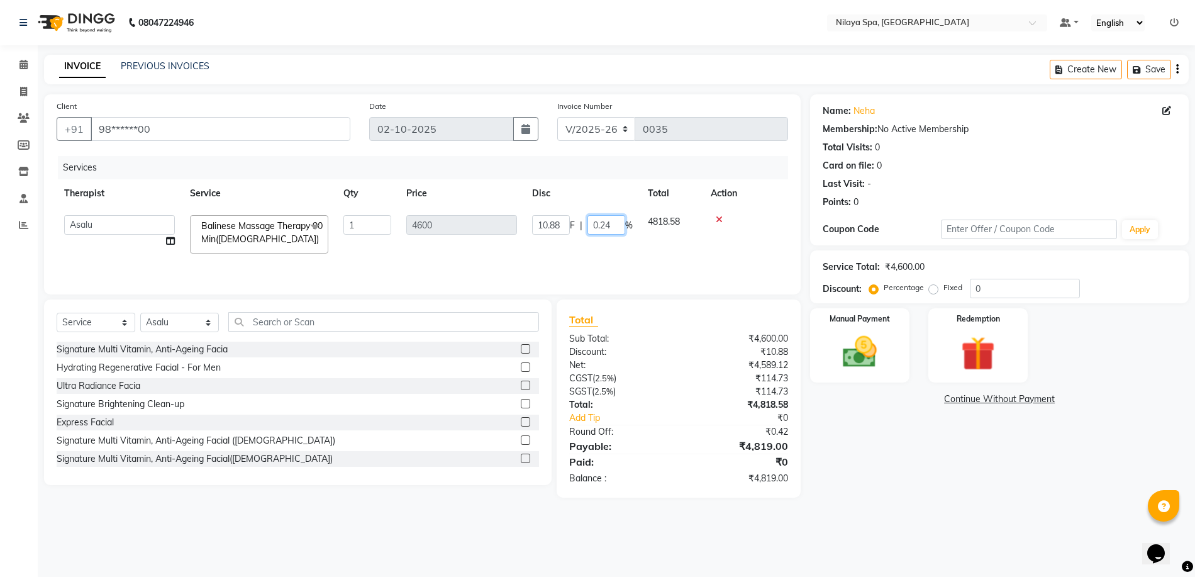
drag, startPoint x: 613, startPoint y: 225, endPoint x: 591, endPoint y: 229, distance: 22.5
click at [591, 229] on input "0.24" at bounding box center [607, 225] width 38 height 20
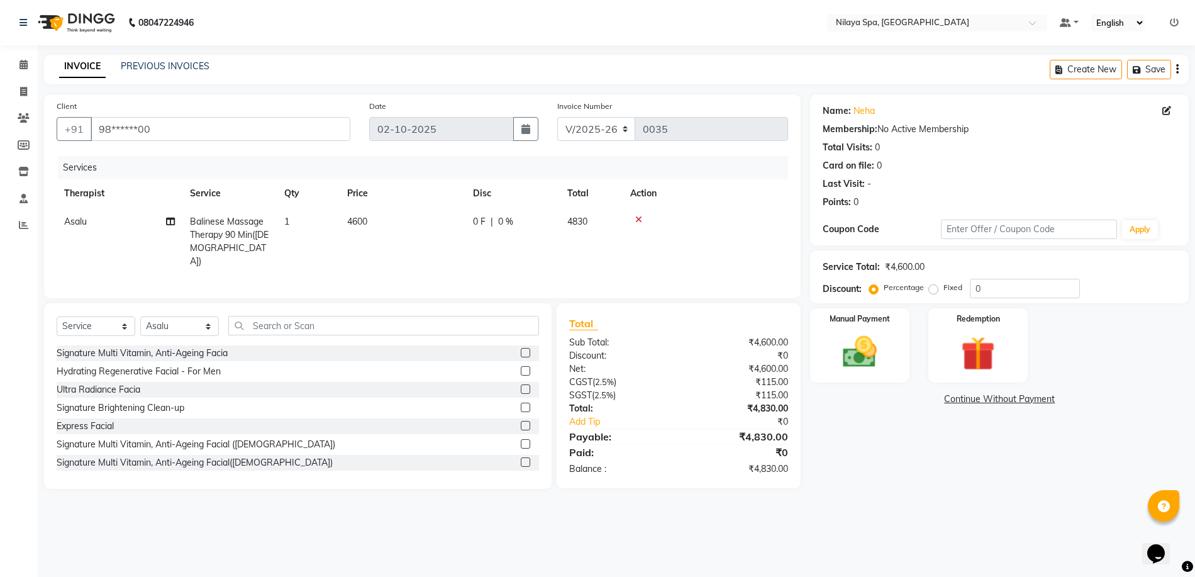
drag, startPoint x: 561, startPoint y: 225, endPoint x: 539, endPoint y: 230, distance: 22.1
click at [22, 65] on icon at bounding box center [24, 64] width 8 height 9
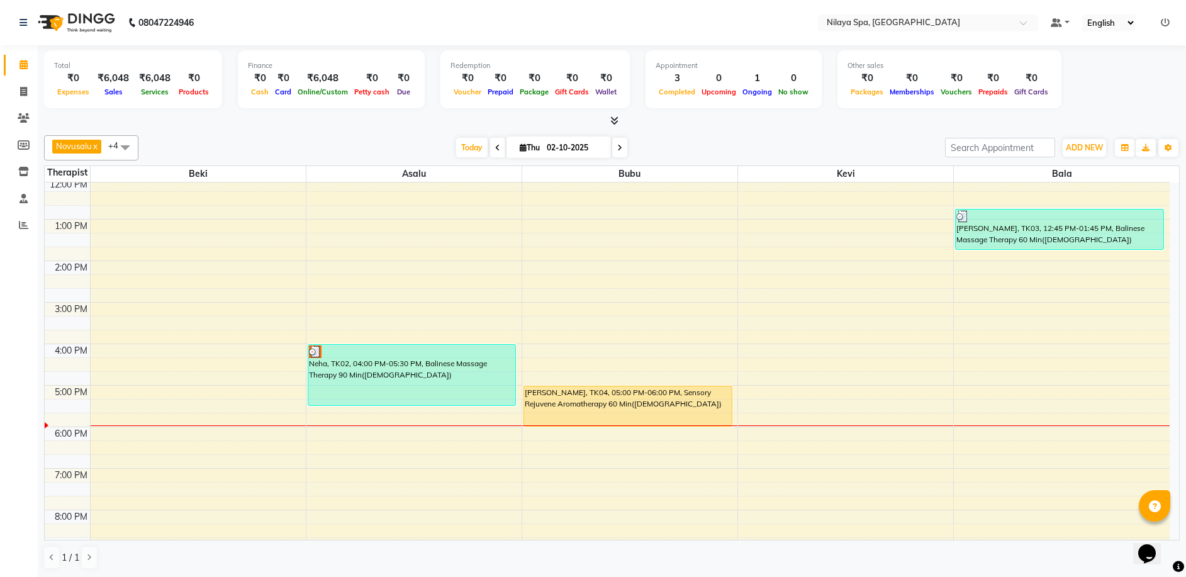
scroll to position [189, 0]
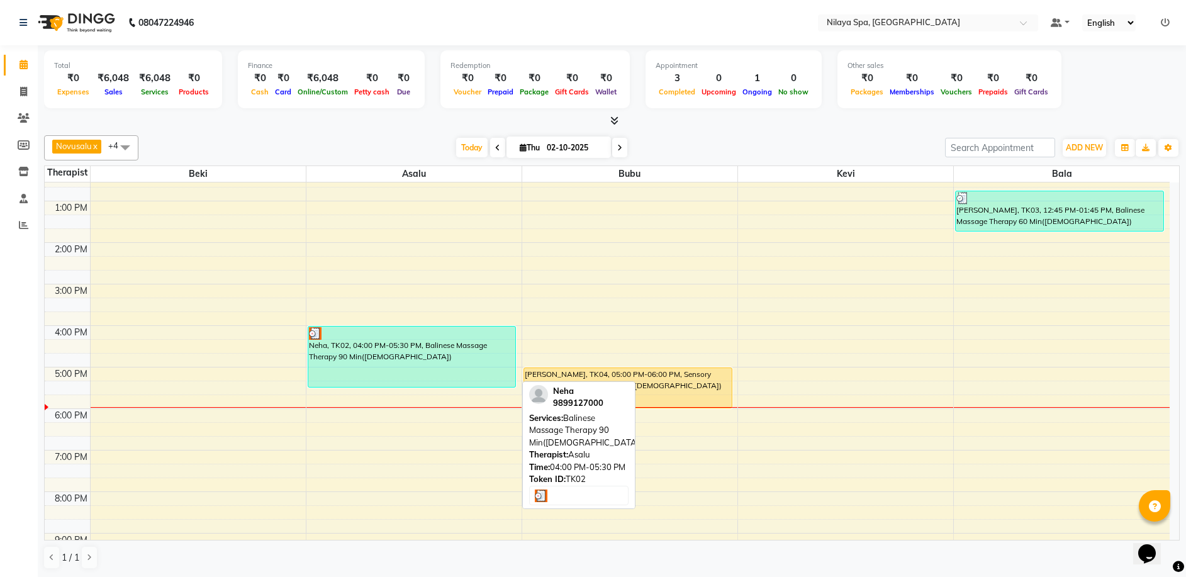
click at [437, 363] on div "Neha, TK02, 04:00 PM-05:30 PM, Balinese Massage Therapy 90 Min([DEMOGRAPHIC_DAT…" at bounding box center [412, 356] width 208 height 60
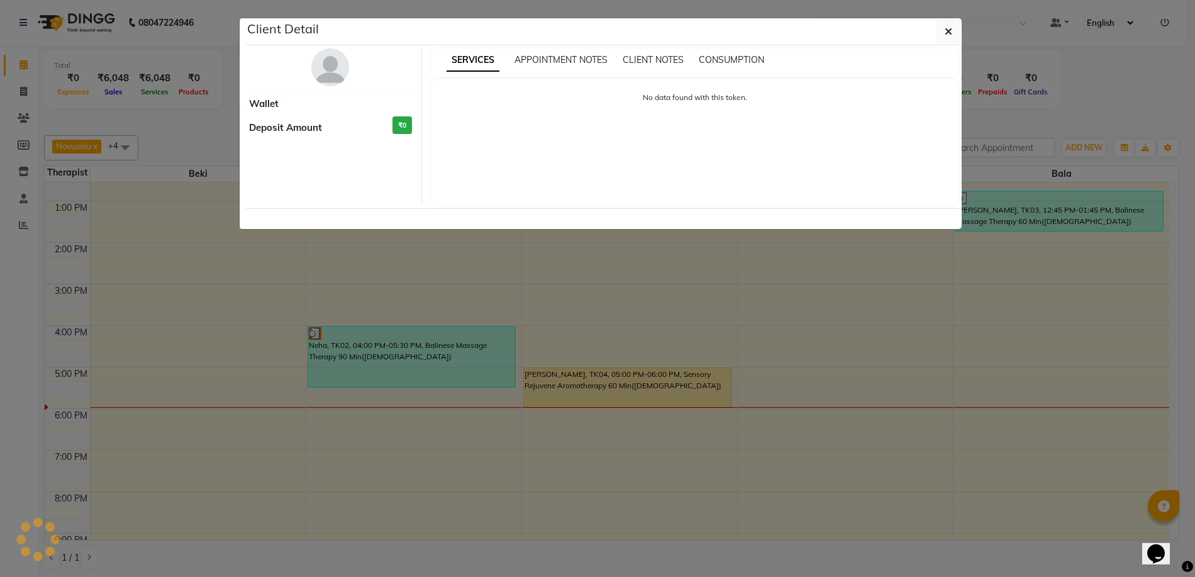
select select "3"
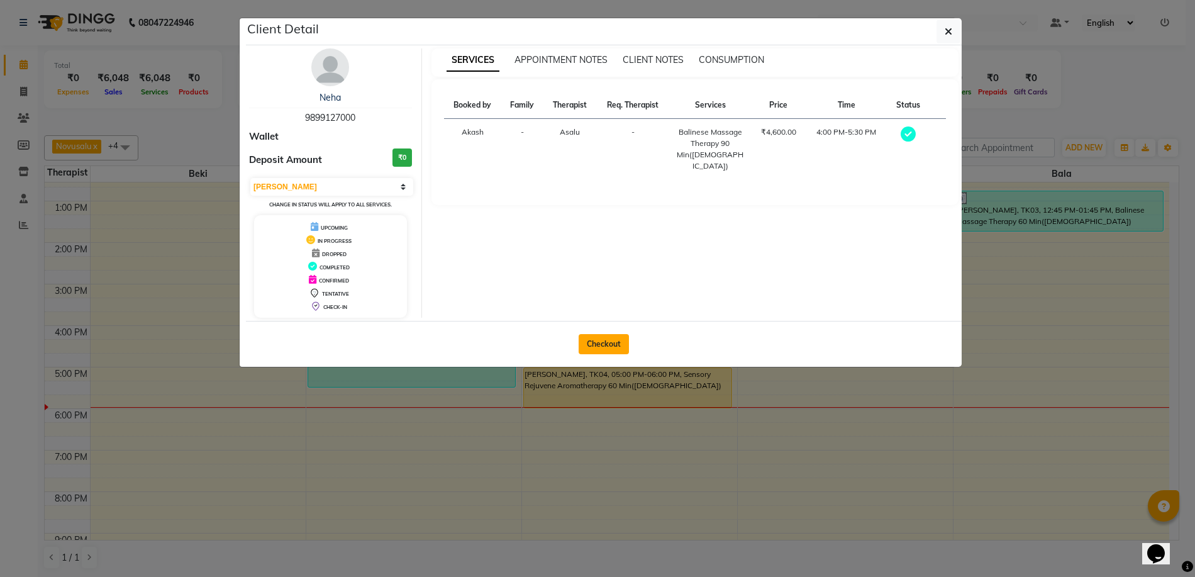
click at [598, 340] on button "Checkout" at bounding box center [604, 344] width 50 height 20
select select "9038"
select select "service"
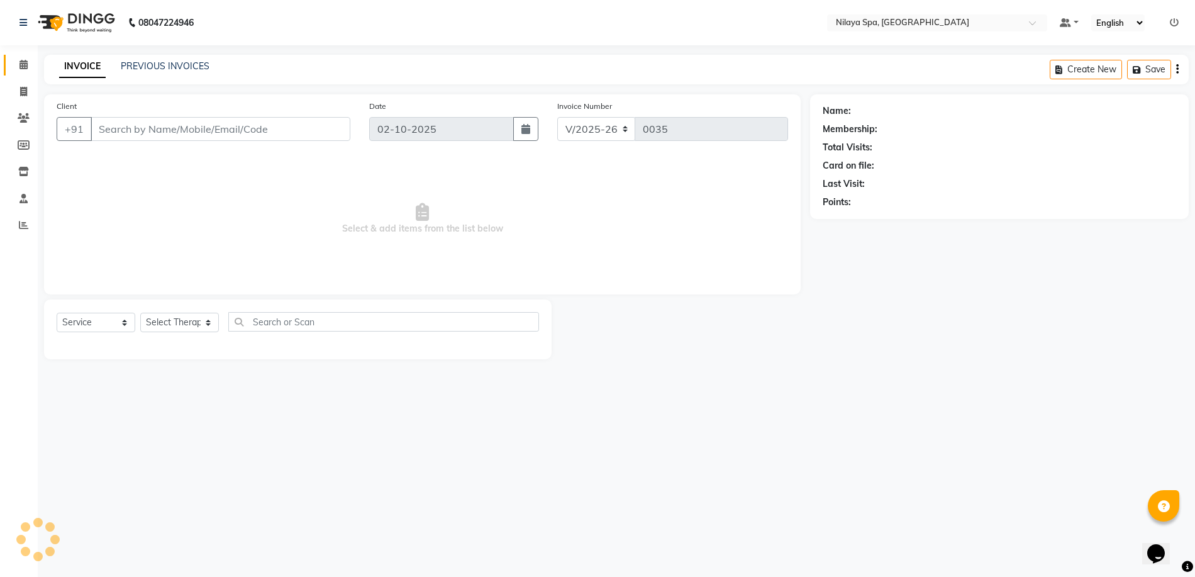
type input "98******00"
select select "92599"
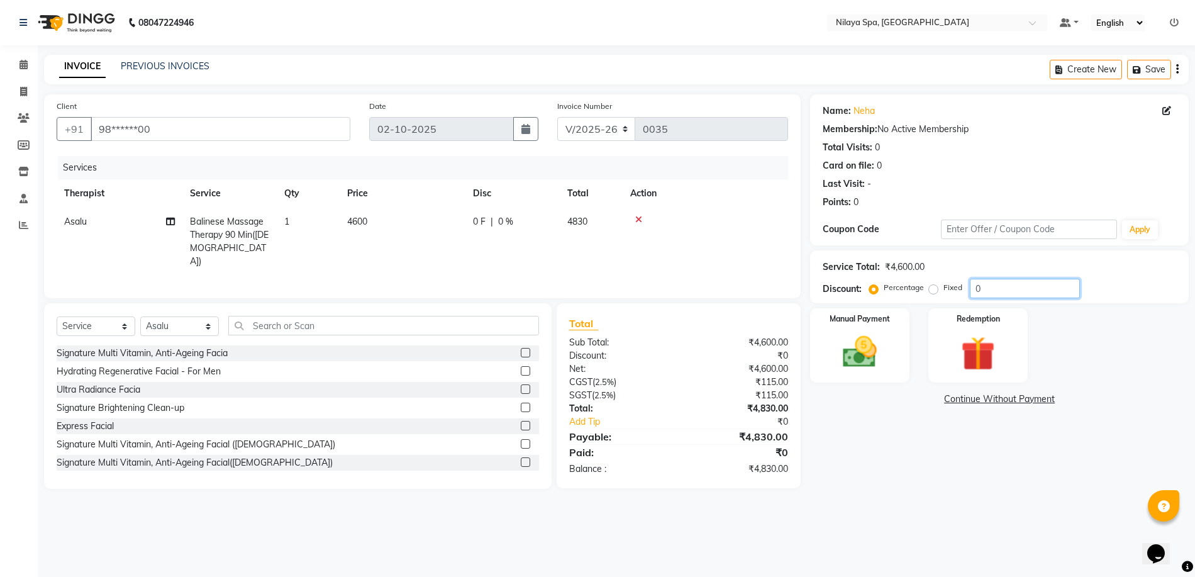
click at [991, 289] on input "0" at bounding box center [1025, 289] width 110 height 20
type input "10.86"
click at [879, 350] on img at bounding box center [860, 352] width 58 height 41
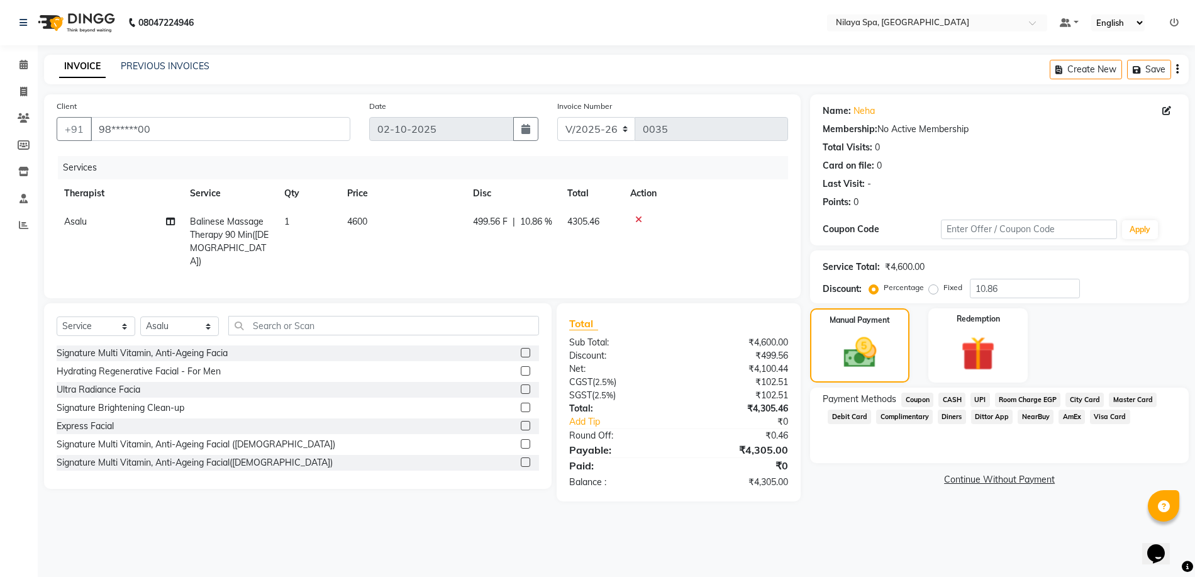
click at [1015, 399] on span "Room Charge EGP" at bounding box center [1028, 400] width 66 height 14
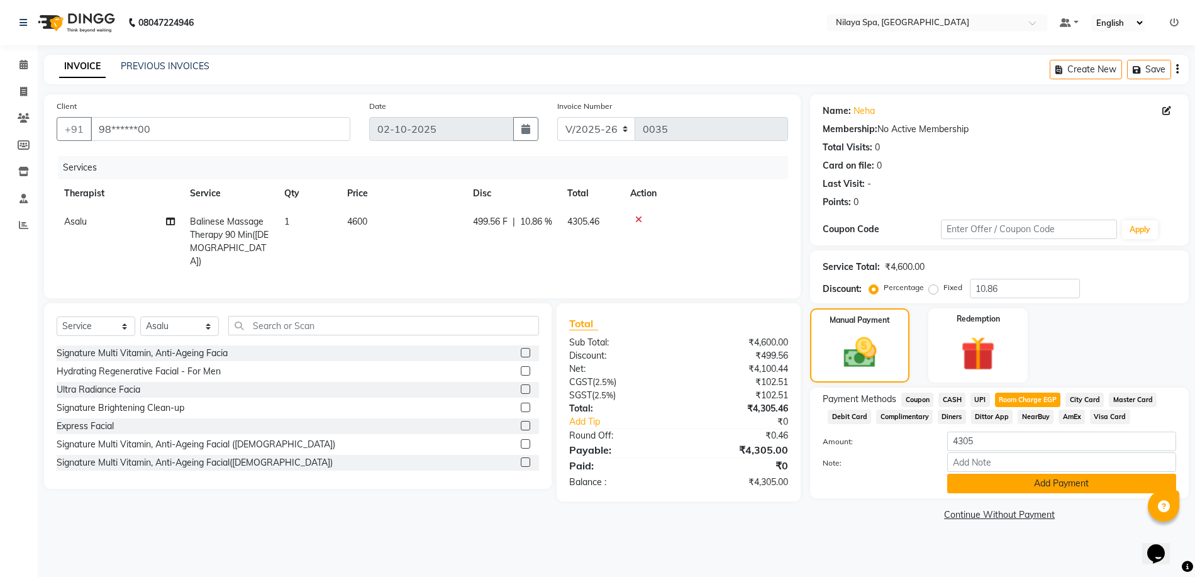
click at [1046, 484] on button "Add Payment" at bounding box center [1061, 484] width 229 height 20
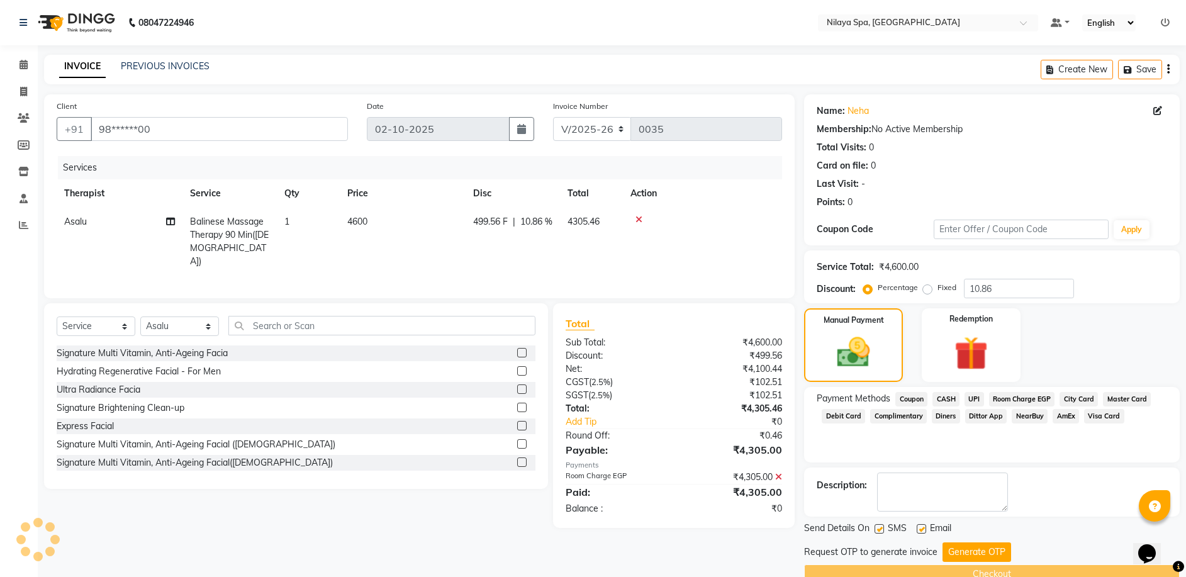
scroll to position [26, 0]
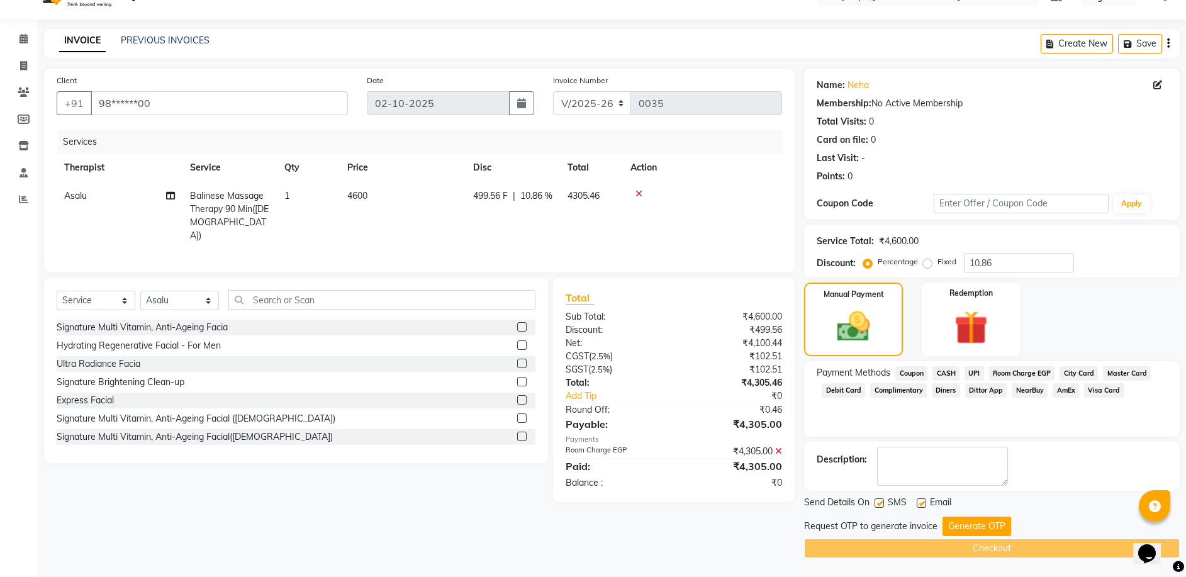
click at [971, 522] on button "Generate OTP" at bounding box center [976, 526] width 69 height 20
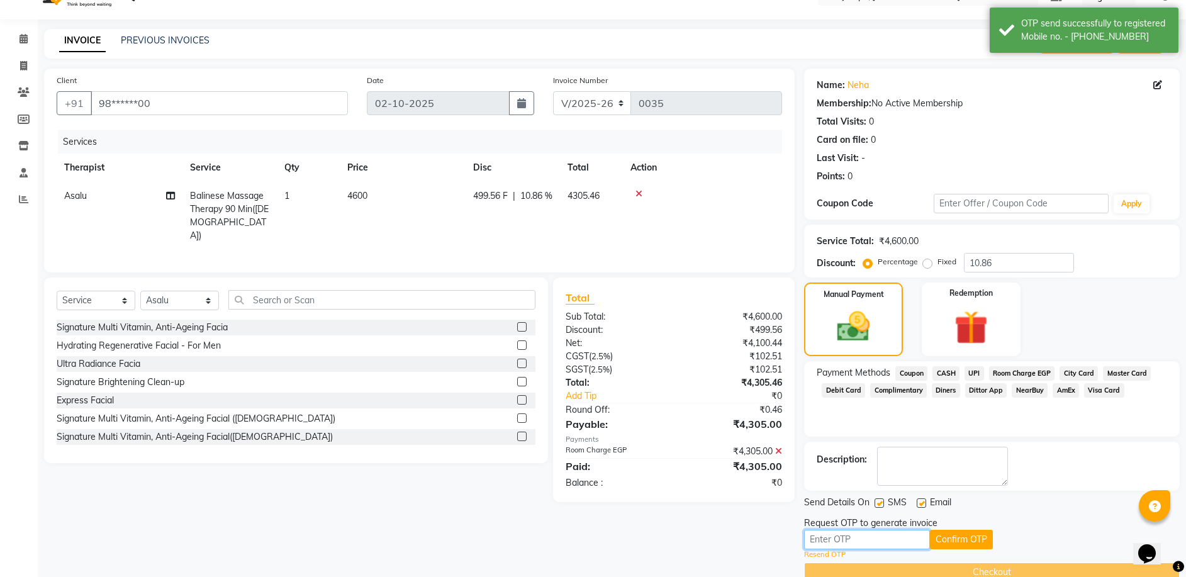
click at [854, 538] on input "text" at bounding box center [867, 540] width 126 height 20
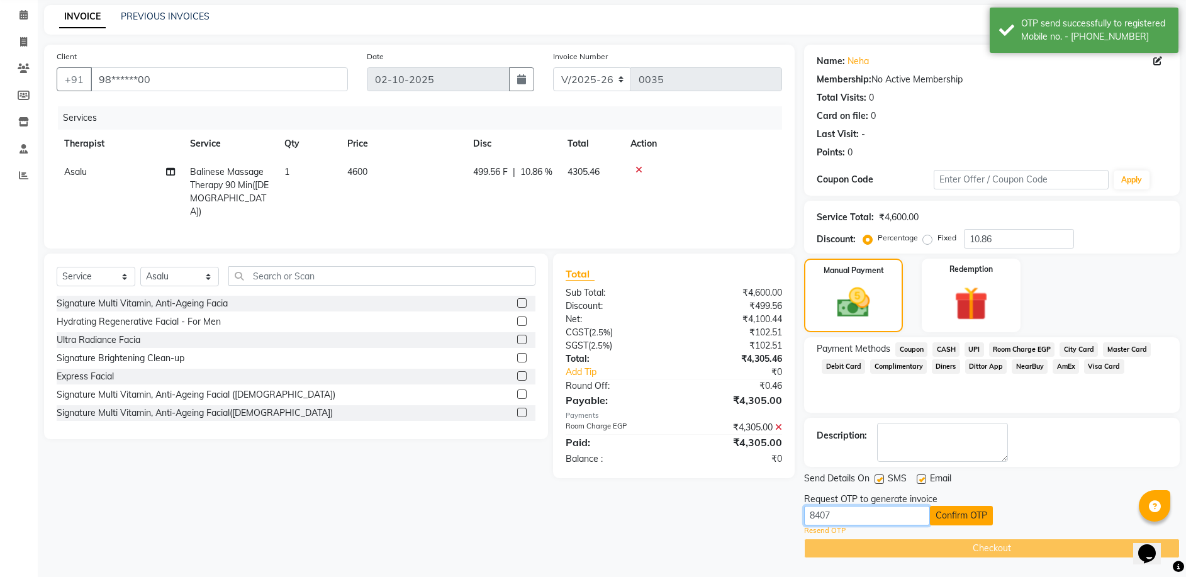
type input "8407"
click at [953, 511] on button "Confirm OTP" at bounding box center [961, 516] width 63 height 20
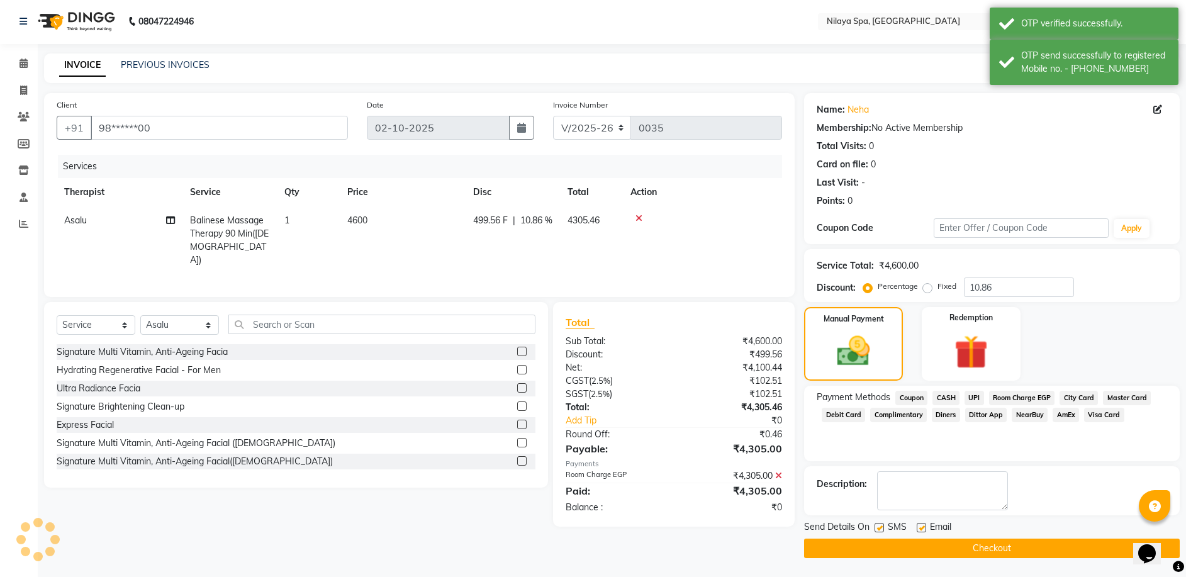
scroll to position [1, 0]
click at [961, 549] on button "Checkout" at bounding box center [992, 548] width 376 height 20
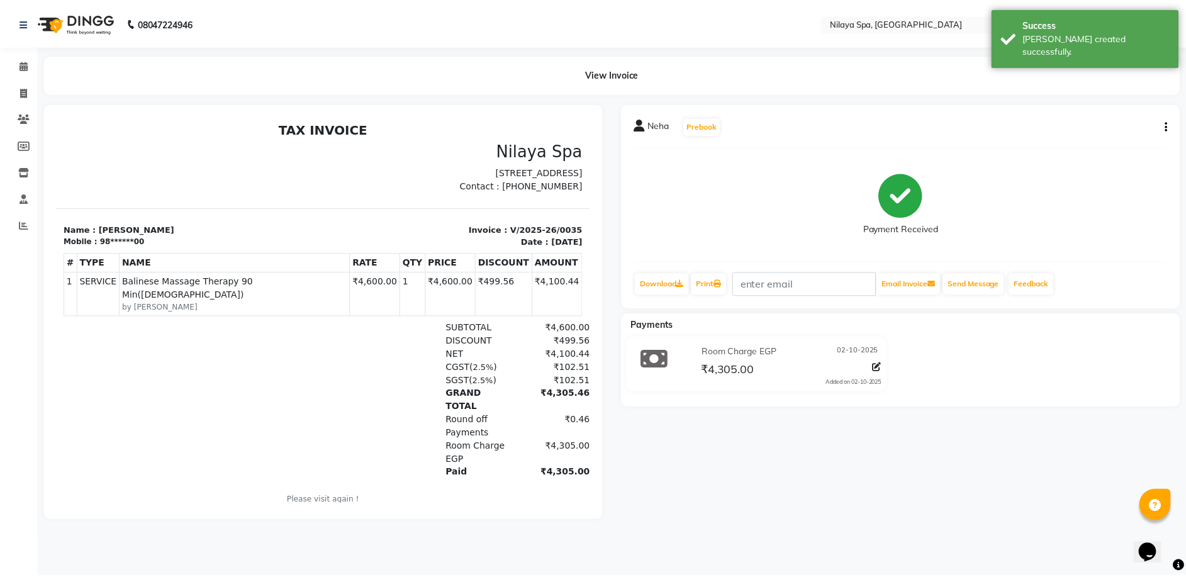
scroll to position [10, 0]
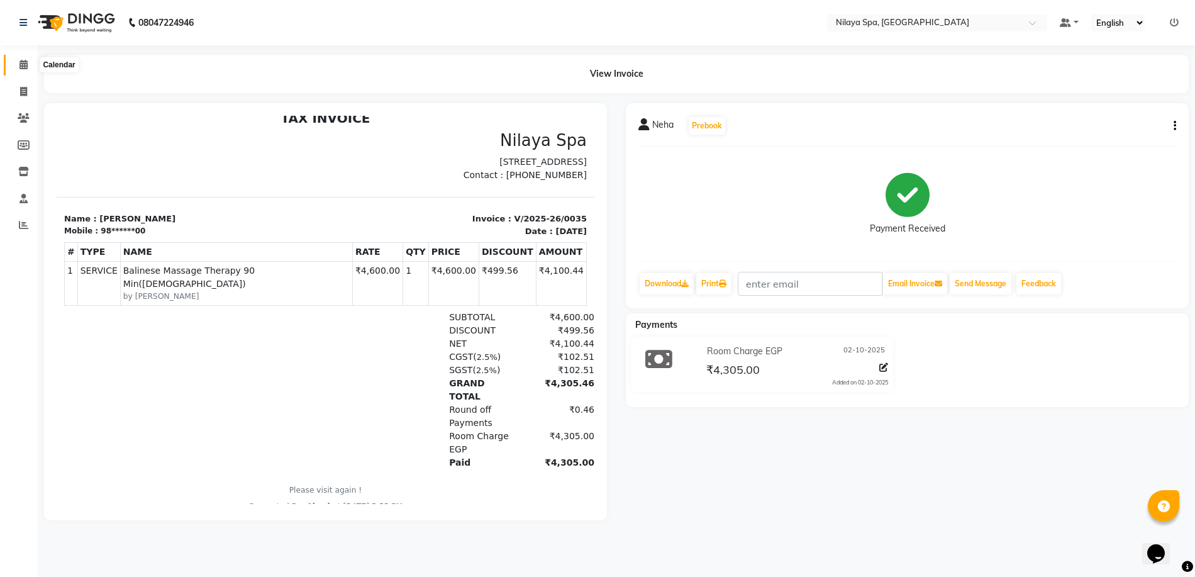
click at [25, 67] on icon at bounding box center [24, 64] width 8 height 9
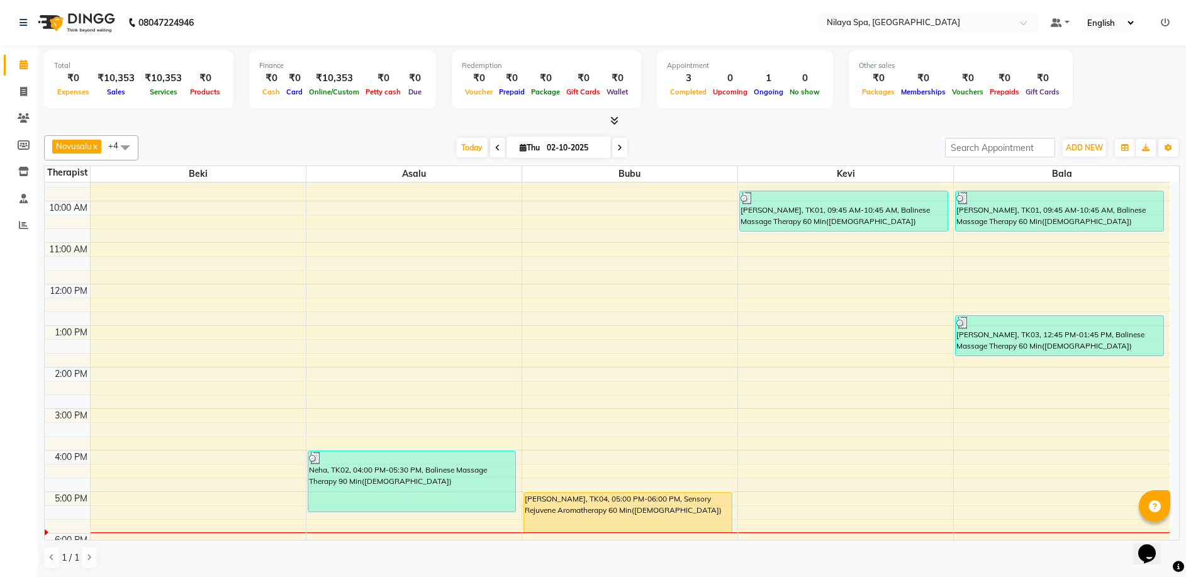
scroll to position [126, 0]
